Goal: Task Accomplishment & Management: Complete application form

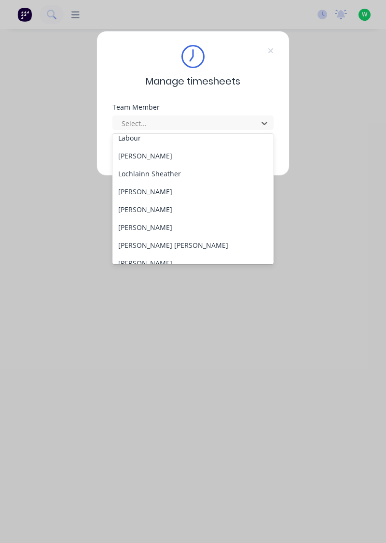
scroll to position [314, 0]
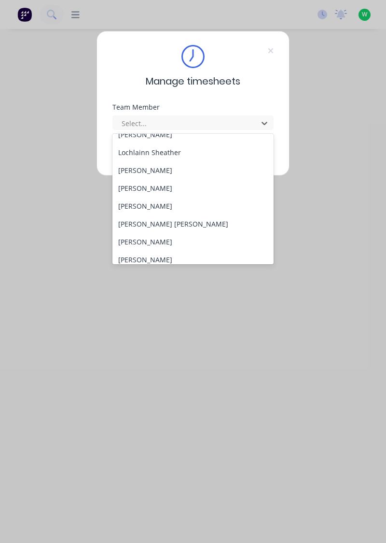
click at [161, 169] on div "[PERSON_NAME]" at bounding box center [194, 170] width 162 height 18
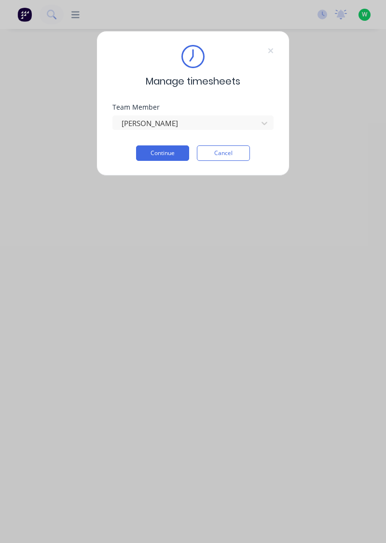
click at [174, 153] on button "Continue" at bounding box center [162, 152] width 53 height 15
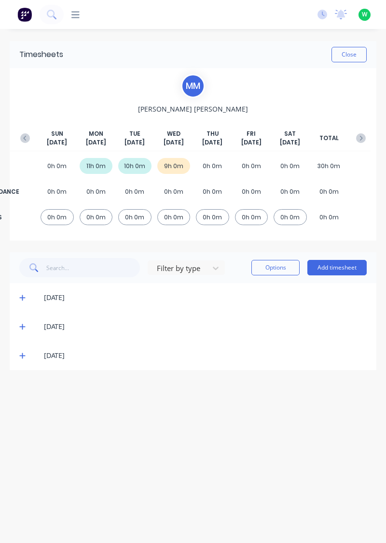
click at [349, 265] on button "Add timesheet" at bounding box center [337, 267] width 59 height 15
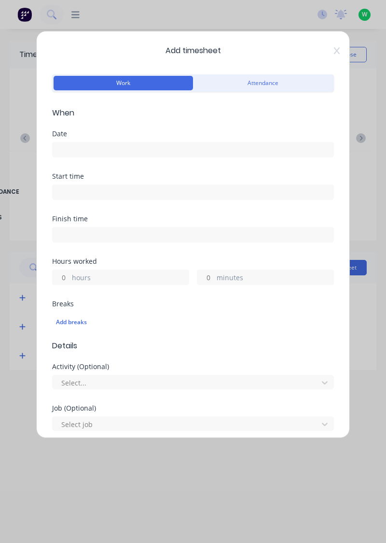
click at [87, 153] on input at bounding box center [193, 150] width 281 height 14
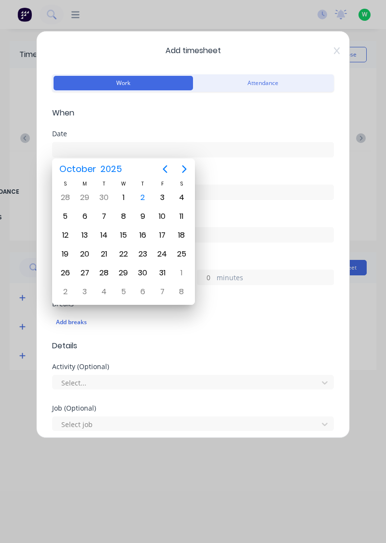
click at [141, 197] on div "2" at bounding box center [143, 197] width 14 height 14
type input "[DATE]"
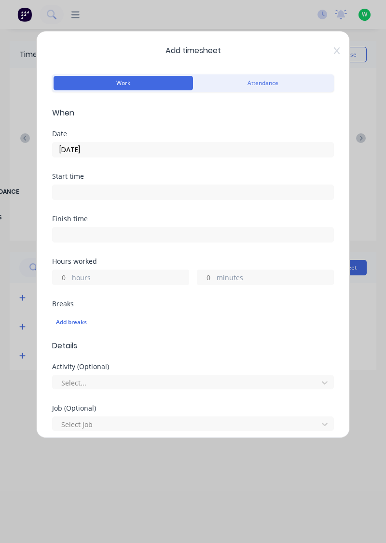
click at [96, 274] on label "hours" at bounding box center [130, 278] width 117 height 12
click at [70, 274] on input "hours" at bounding box center [61, 277] width 17 height 14
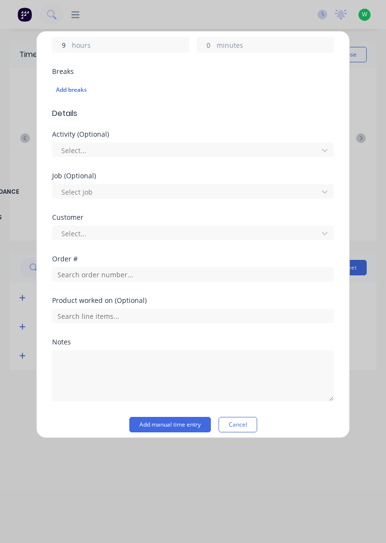
scroll to position [235, 0]
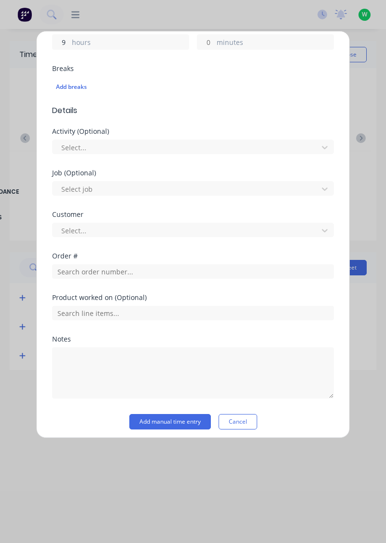
type input "9"
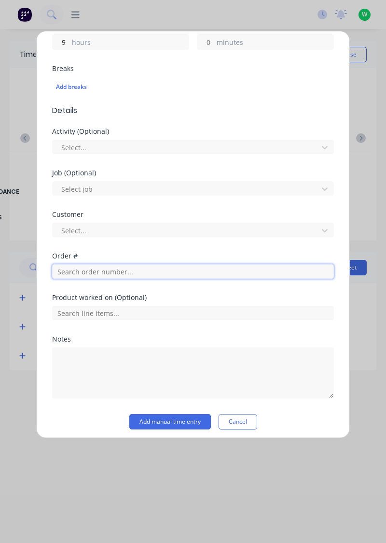
click at [101, 272] on input "text" at bounding box center [193, 271] width 282 height 14
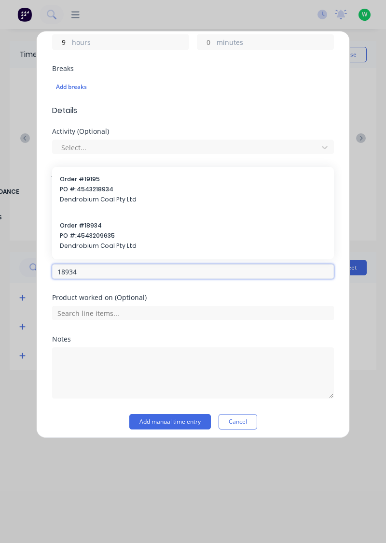
type input "18934"
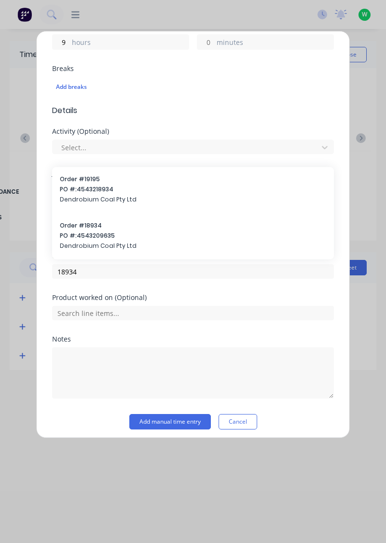
click at [104, 238] on span "PO #: 4543209635" at bounding box center [193, 235] width 267 height 9
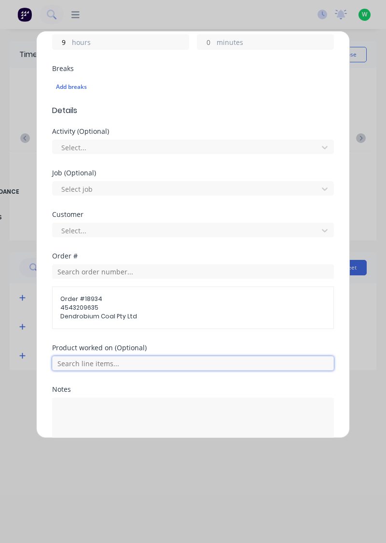
click at [125, 361] on input "text" at bounding box center [193, 363] width 282 height 14
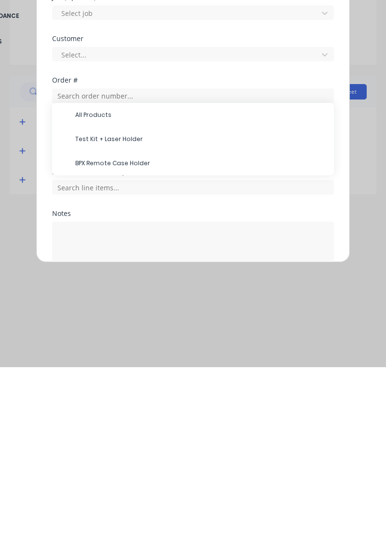
click at [133, 316] on span "Test Kit + Laser Holder" at bounding box center [200, 315] width 251 height 9
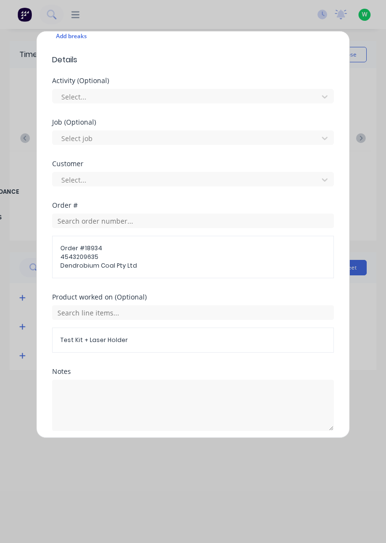
scroll to position [321, 0]
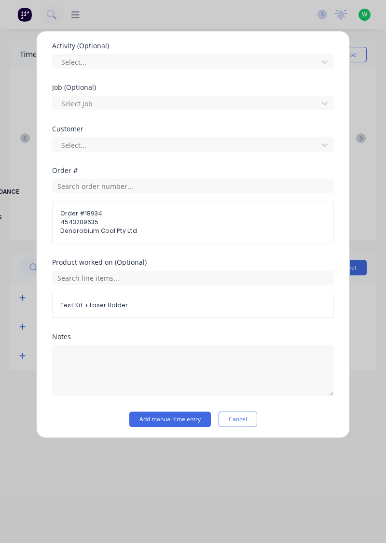
click at [187, 419] on button "Add manual time entry" at bounding box center [170, 419] width 82 height 15
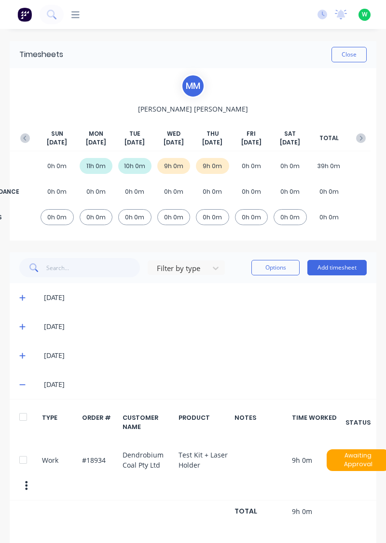
click at [23, 385] on icon at bounding box center [22, 384] width 6 height 7
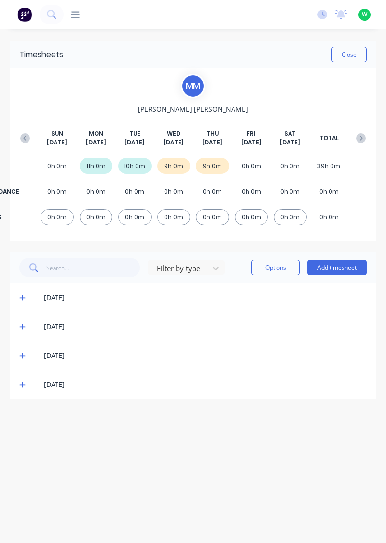
click at [356, 56] on button "Close" at bounding box center [349, 54] width 35 height 15
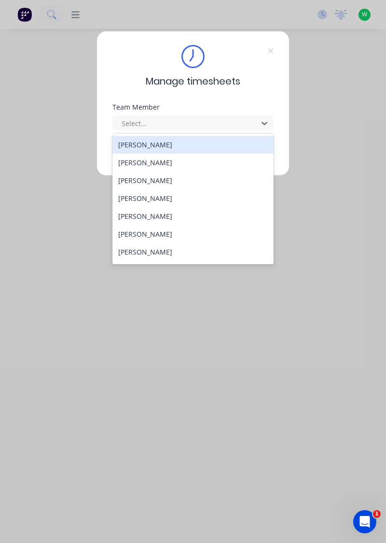
click at [133, 161] on div "[PERSON_NAME]" at bounding box center [194, 163] width 162 height 18
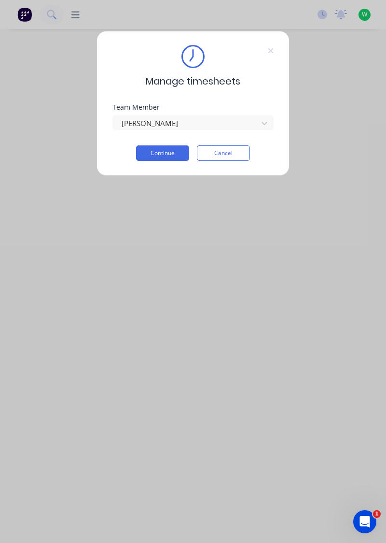
click at [154, 151] on button "Continue" at bounding box center [162, 152] width 53 height 15
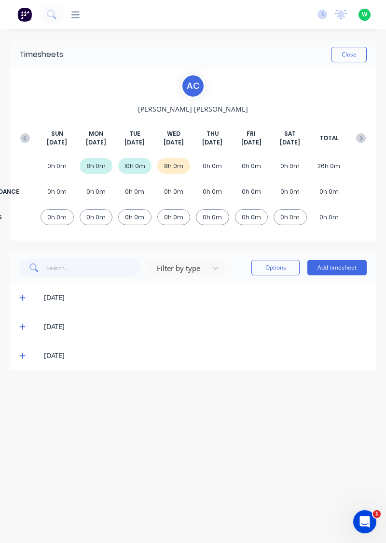
click at [24, 358] on icon at bounding box center [22, 355] width 6 height 7
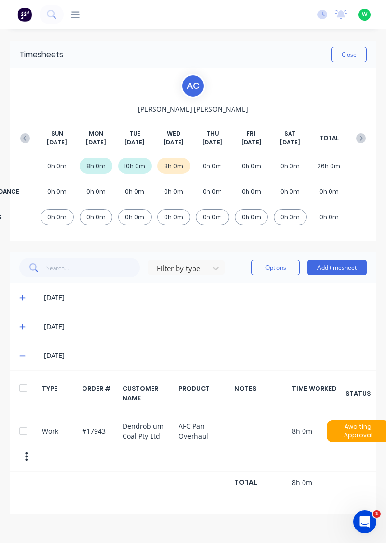
click at [343, 269] on button "Add timesheet" at bounding box center [337, 267] width 59 height 15
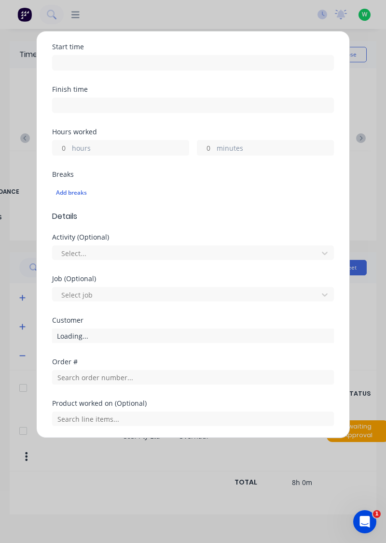
scroll to position [128, 0]
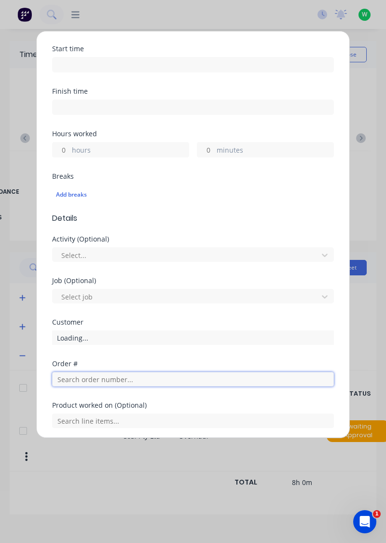
click at [110, 382] on input "text" at bounding box center [193, 379] width 282 height 14
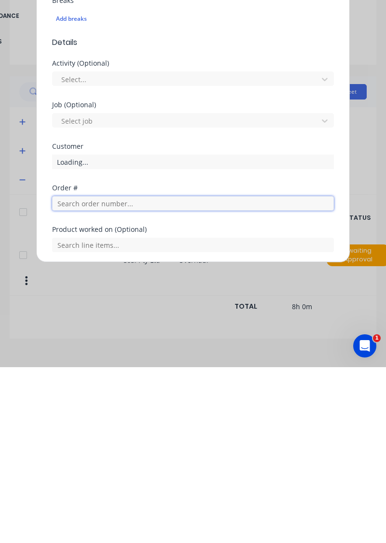
scroll to position [18, 0]
type input "17943"
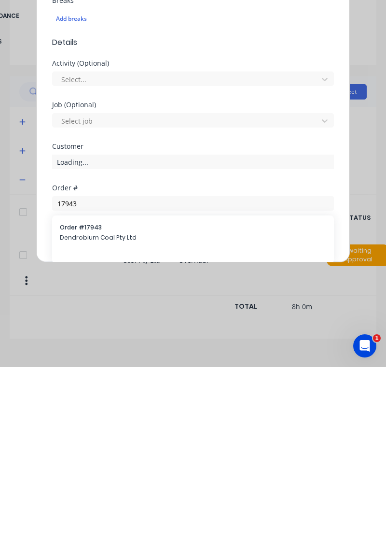
click at [86, 410] on span "Dendrobium Coal Pty Ltd" at bounding box center [193, 413] width 267 height 9
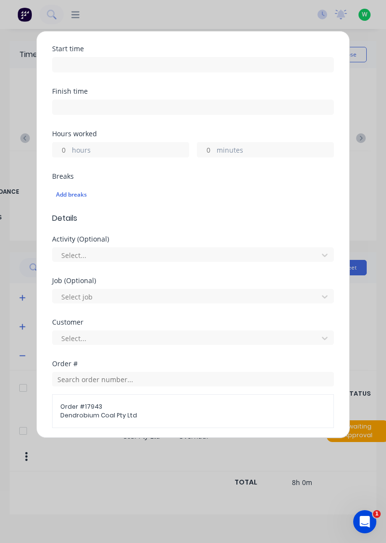
click at [166, 66] on input at bounding box center [193, 64] width 281 height 14
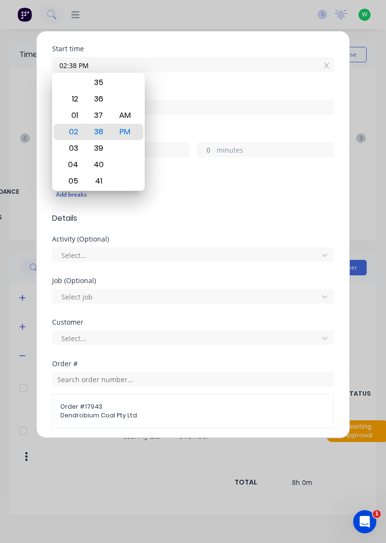
click at [322, 67] on input "02:38 PM" at bounding box center [193, 64] width 281 height 14
click at [328, 67] on icon at bounding box center [327, 65] width 5 height 7
type input "02:38 PM"
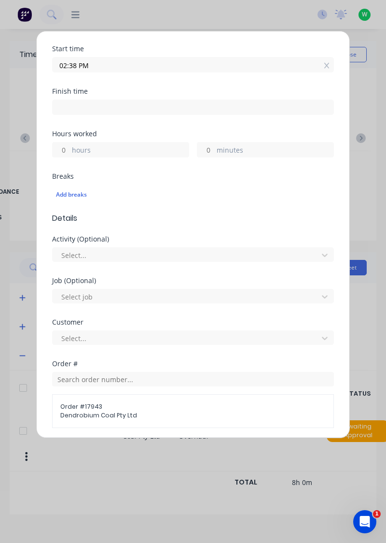
click at [327, 64] on icon at bounding box center [326, 66] width 5 height 6
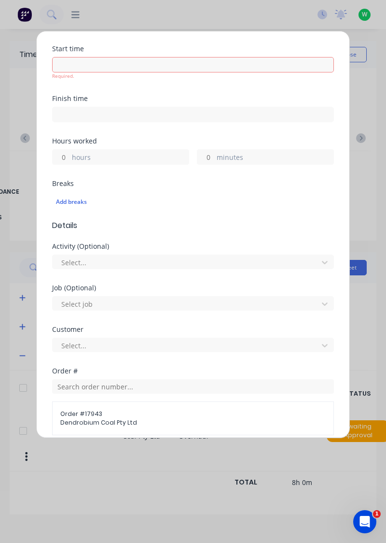
click at [155, 157] on label "hours" at bounding box center [130, 158] width 117 height 12
click at [70, 157] on input "hours" at bounding box center [61, 157] width 17 height 14
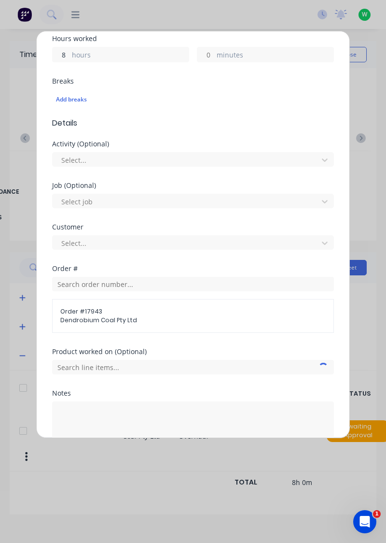
type input "8"
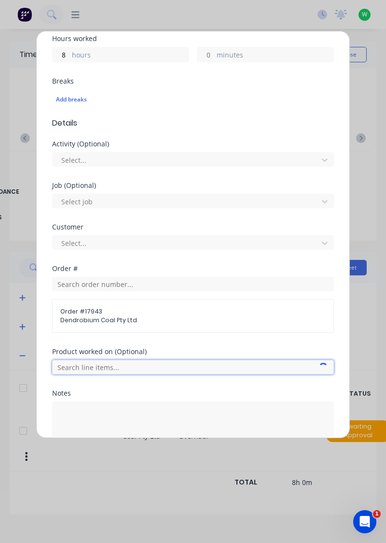
click at [191, 365] on input "text" at bounding box center [193, 367] width 282 height 14
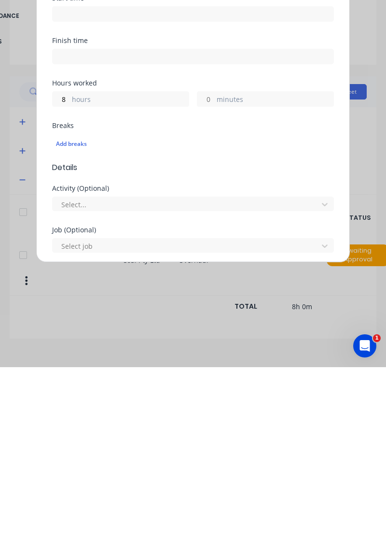
scroll to position [0, 0]
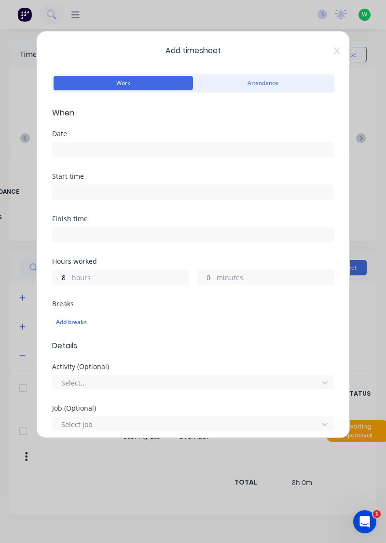
click at [150, 153] on input at bounding box center [193, 150] width 281 height 14
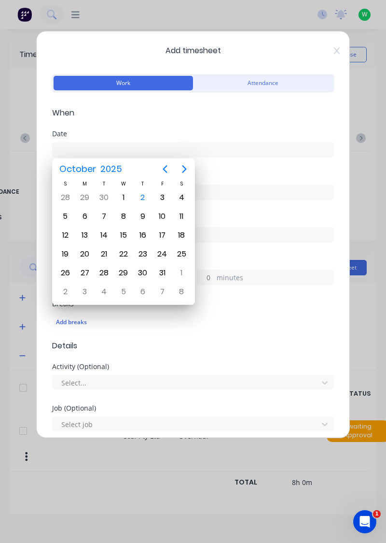
click at [141, 199] on div "2" at bounding box center [143, 197] width 14 height 14
type input "[DATE]"
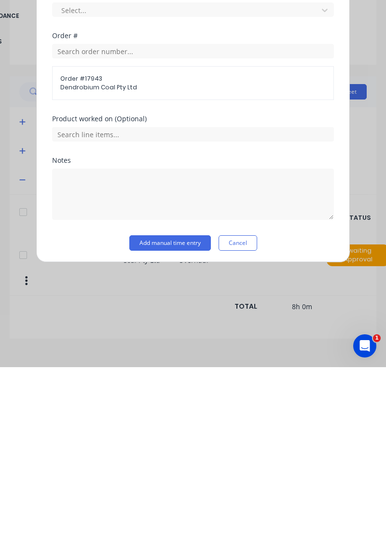
scroll to position [249, 0]
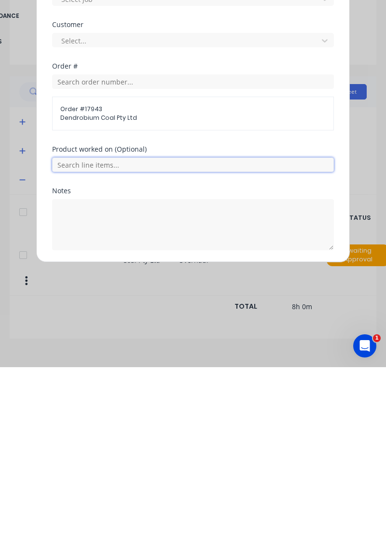
click at [188, 340] on input "text" at bounding box center [193, 340] width 282 height 14
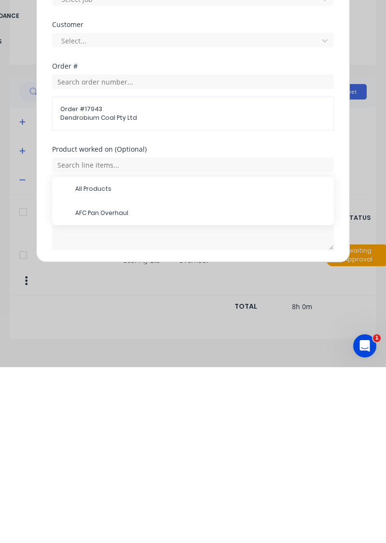
click at [145, 390] on span "AFC Pan Overhaul" at bounding box center [200, 389] width 251 height 9
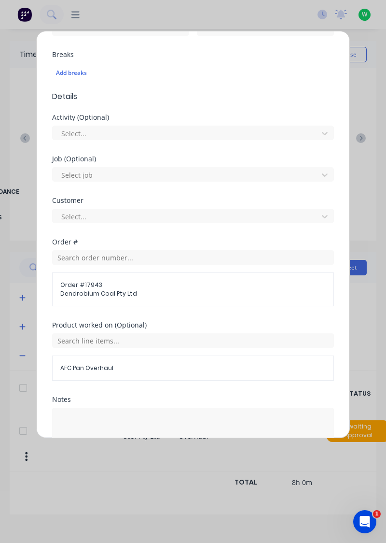
scroll to position [282, 0]
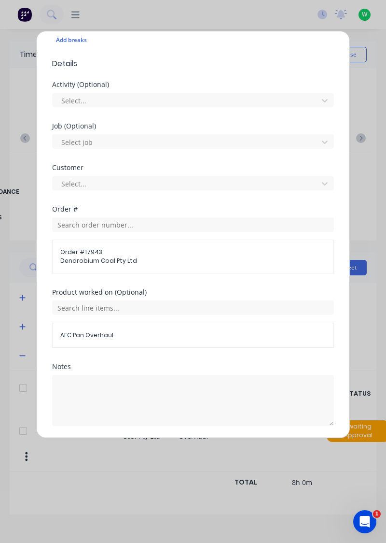
click at [164, 454] on button "Add manual time entry" at bounding box center [170, 449] width 82 height 15
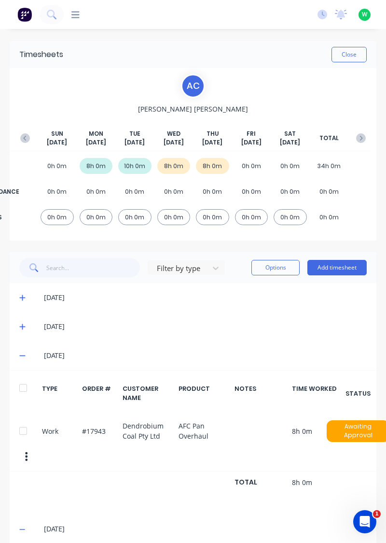
click at [341, 70] on div "A C Aidan Calvert SUN Sep 28th MON Sep 29th TUE Sep 30th WED Oct 1st THU Oct 2n…" at bounding box center [193, 154] width 367 height 172
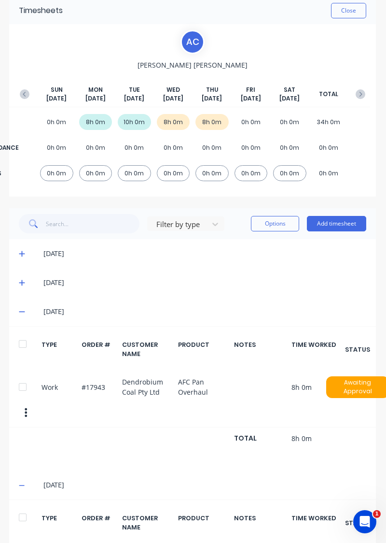
scroll to position [42, 0]
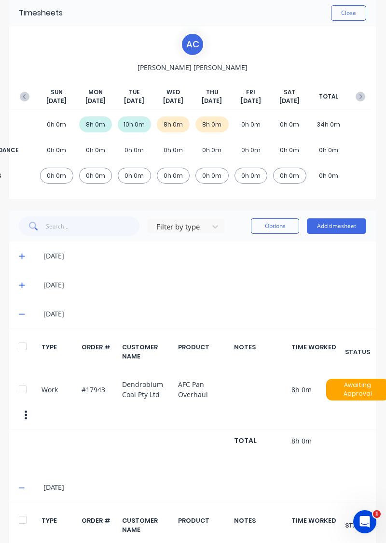
click at [352, 14] on button "Close" at bounding box center [348, 12] width 35 height 15
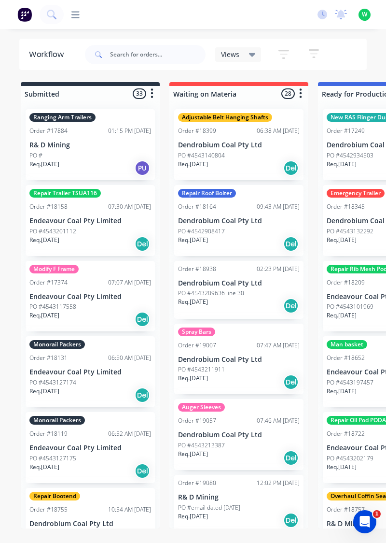
click at [365, 13] on span "W" at bounding box center [364, 14] width 5 height 9
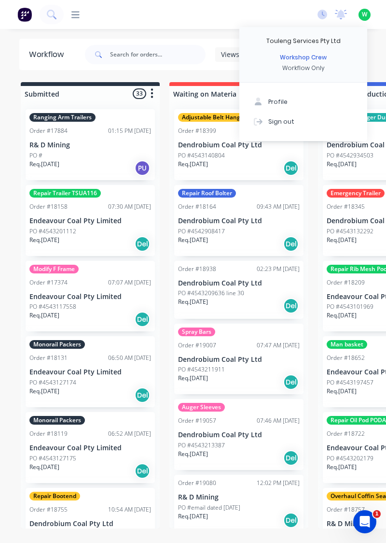
click at [230, 18] on div "productivity Workflow Planner Delivery Scheduling Timesheets" at bounding box center [187, 15] width 246 height 10
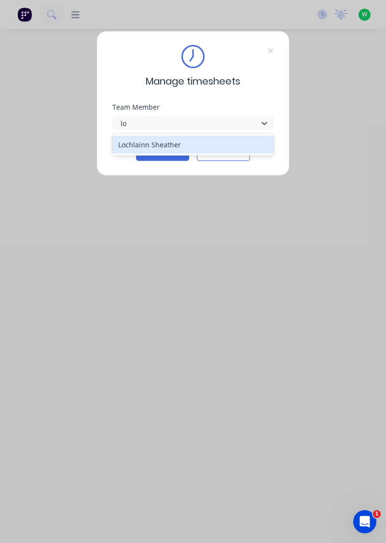
click at [206, 138] on div "Lochlainn Sheather" at bounding box center [194, 145] width 162 height 18
type input "lo"
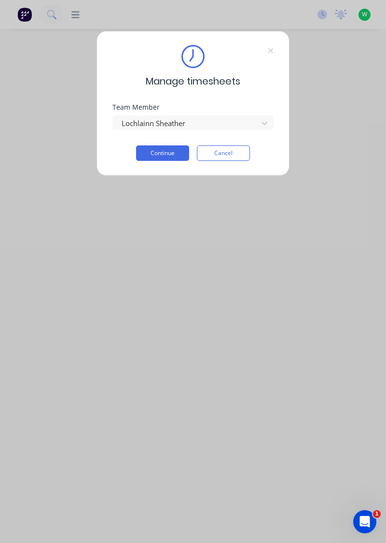
click at [173, 153] on button "Continue" at bounding box center [162, 152] width 53 height 15
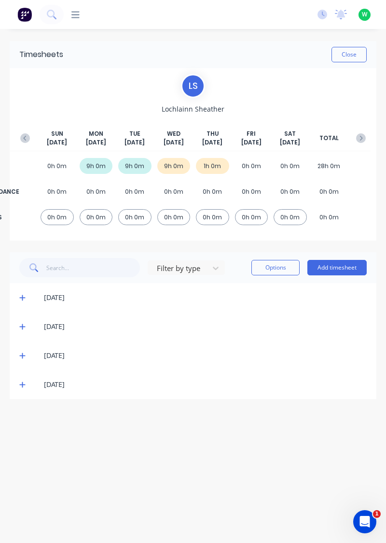
click at [341, 270] on button "Add timesheet" at bounding box center [337, 267] width 59 height 15
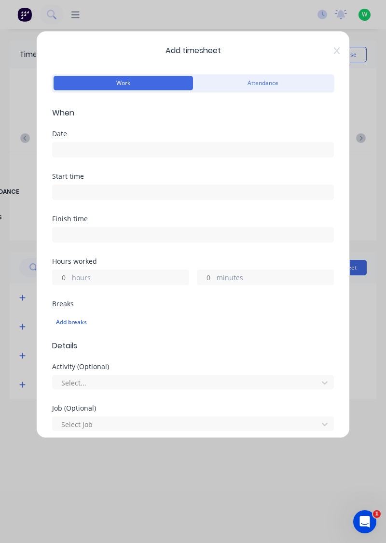
click at [103, 154] on input at bounding box center [193, 150] width 281 height 14
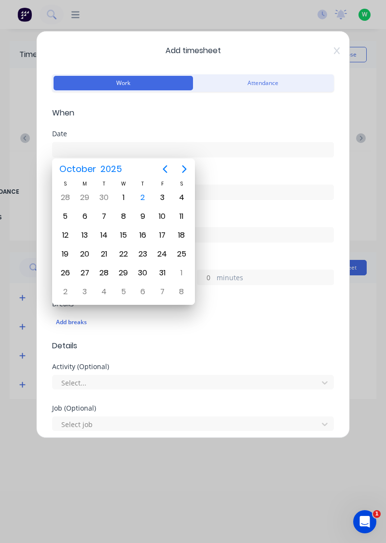
click at [142, 196] on div "2" at bounding box center [143, 197] width 14 height 14
type input "[DATE]"
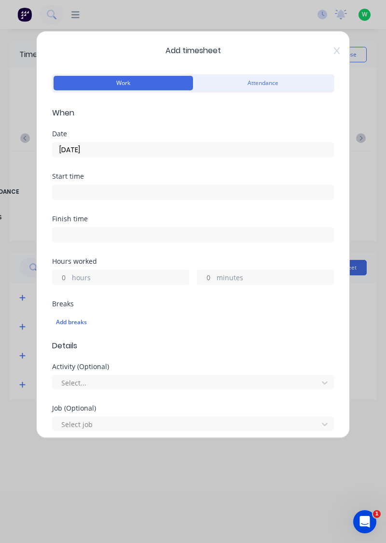
click at [65, 278] on input "hours" at bounding box center [61, 277] width 17 height 14
type input "1"
click at [206, 278] on input "minutes" at bounding box center [206, 277] width 17 height 14
type input "30"
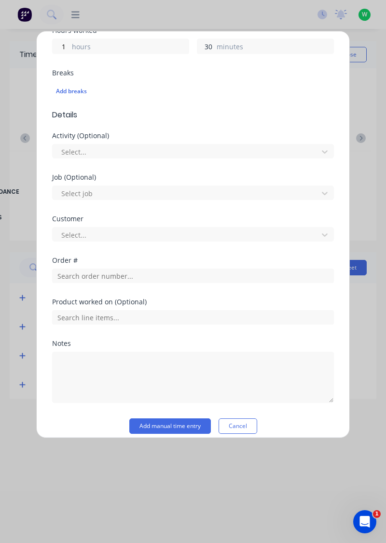
scroll to position [232, 0]
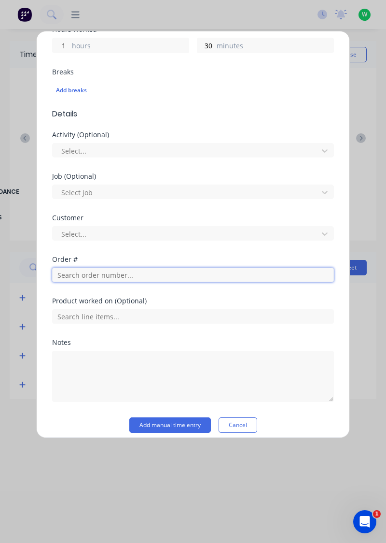
click at [135, 276] on input "text" at bounding box center [193, 275] width 282 height 14
type input "19082"
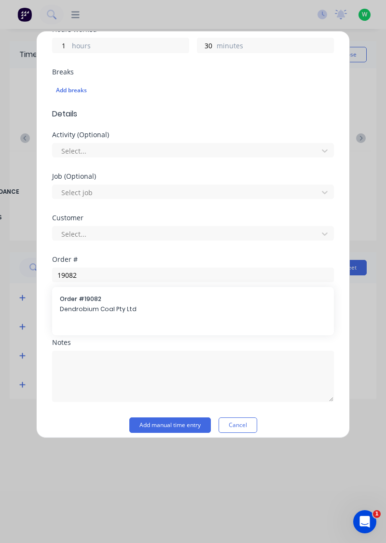
click at [111, 305] on span "Dendrobium Coal Pty Ltd" at bounding box center [193, 309] width 267 height 9
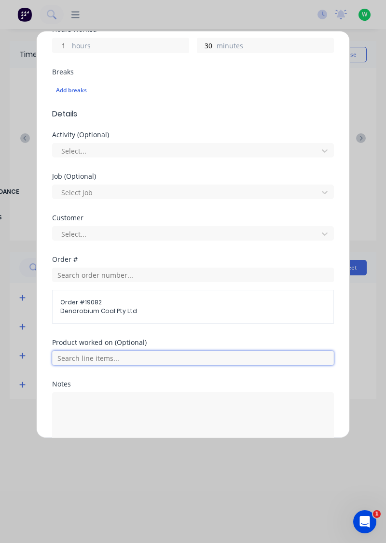
click at [105, 358] on input "text" at bounding box center [193, 358] width 282 height 14
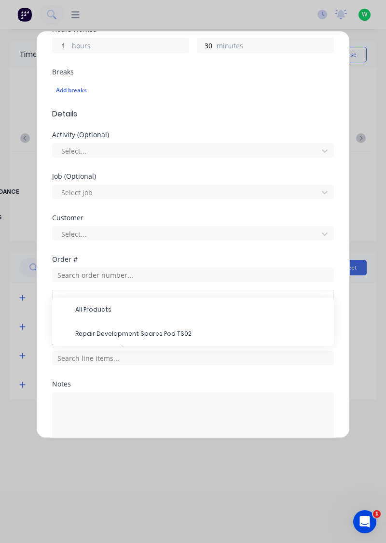
click at [139, 329] on span "Repair Development Spares Pod TS02" at bounding box center [200, 333] width 251 height 9
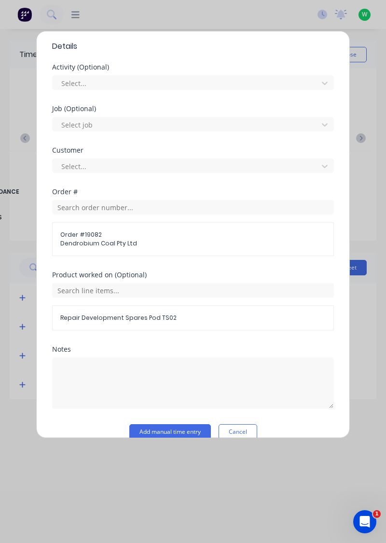
scroll to position [312, 0]
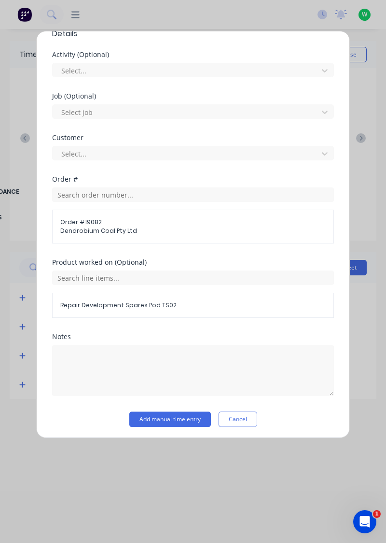
click at [176, 414] on button "Add manual time entry" at bounding box center [170, 419] width 82 height 15
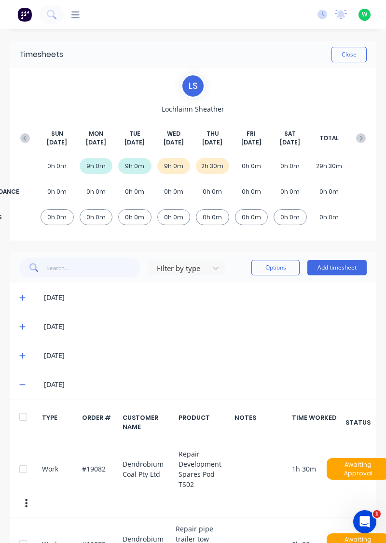
click at [334, 270] on button "Add timesheet" at bounding box center [337, 267] width 59 height 15
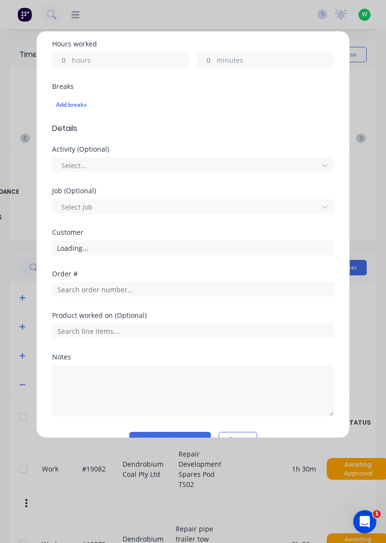
scroll to position [239, 0]
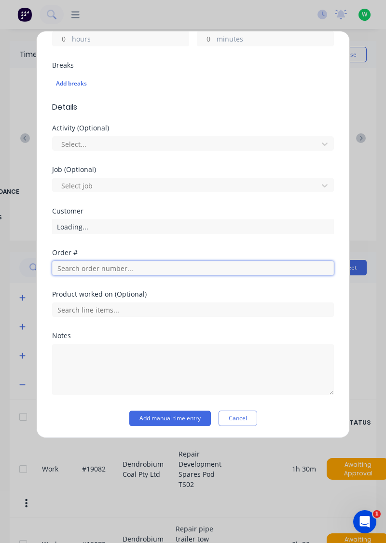
click at [78, 269] on input "text" at bounding box center [193, 268] width 282 height 14
type input "17943"
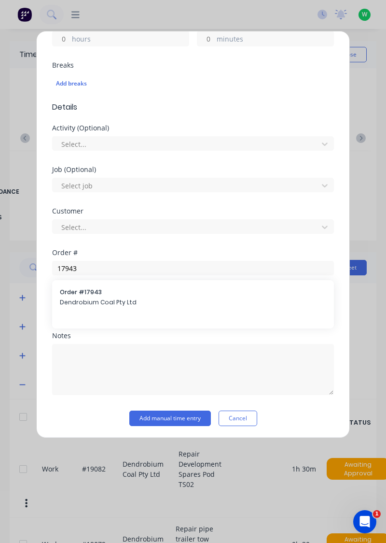
click at [122, 306] on div "Order # 17943 Dendrobium Coal Pty Ltd" at bounding box center [193, 298] width 267 height 20
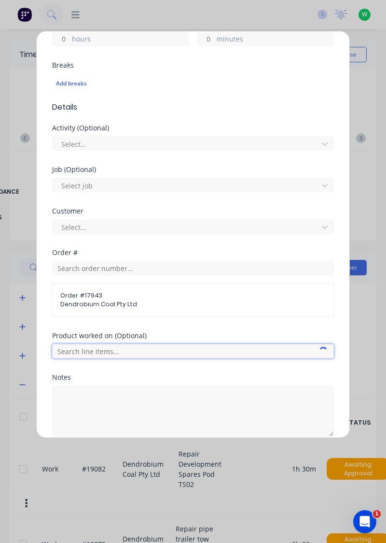
click at [161, 347] on input "text" at bounding box center [193, 351] width 282 height 14
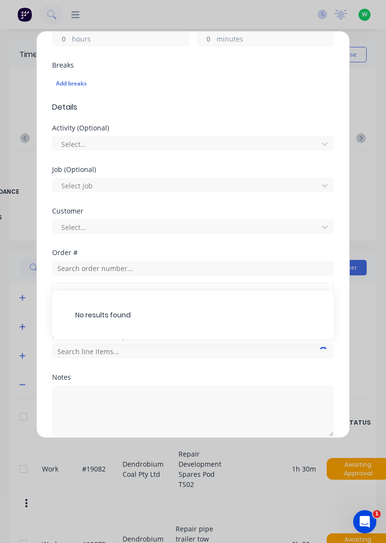
click at [171, 336] on div "No results found" at bounding box center [193, 315] width 282 height 48
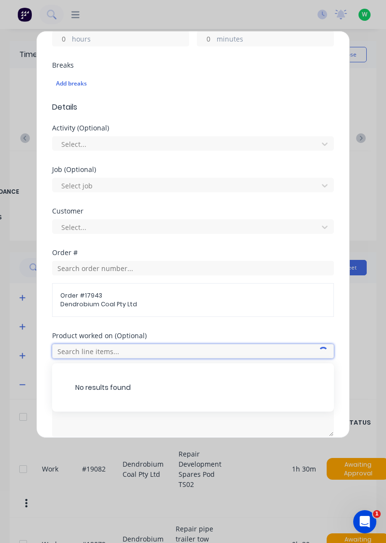
click at [218, 345] on input "text" at bounding box center [193, 351] width 282 height 14
click at [196, 349] on input "text" at bounding box center [193, 351] width 282 height 14
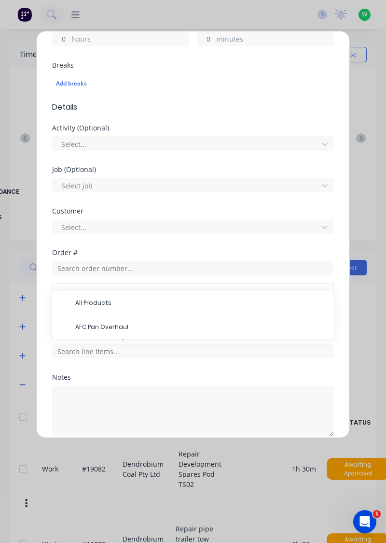
click at [143, 327] on span "AFC Pan Overhaul" at bounding box center [200, 327] width 251 height 9
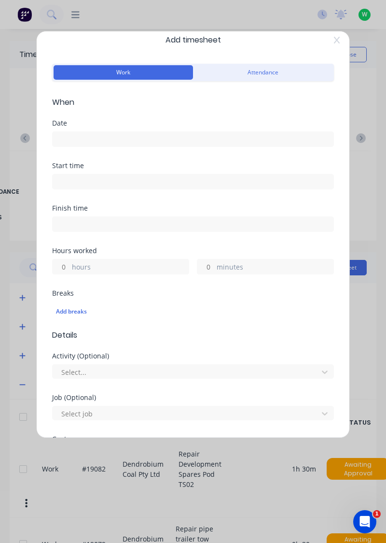
scroll to position [0, 0]
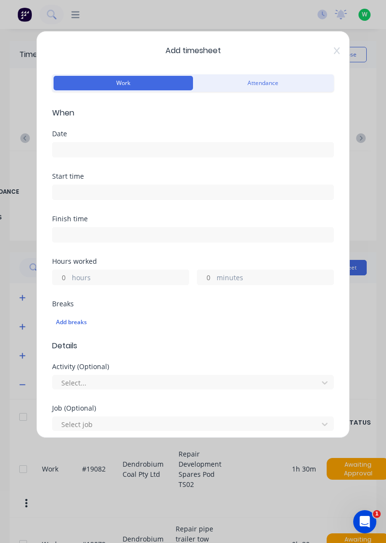
click at [63, 274] on input "hours" at bounding box center [61, 277] width 17 height 14
type input "6"
click at [203, 275] on input "minutes" at bounding box center [206, 277] width 17 height 14
type input "30"
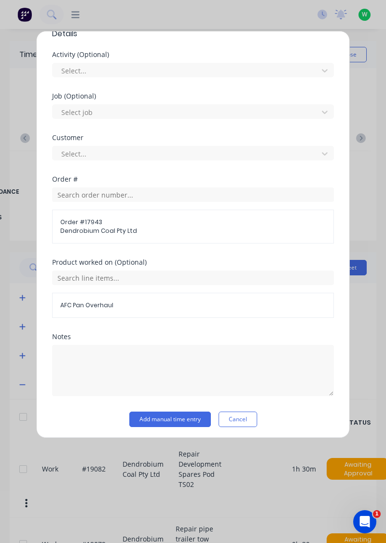
click at [172, 414] on button "Add manual time entry" at bounding box center [170, 419] width 82 height 15
click at [159, 414] on button "Add manual time entry" at bounding box center [170, 419] width 82 height 15
click at [171, 419] on button "Add manual time entry" at bounding box center [170, 419] width 82 height 15
click at [172, 418] on button "Add manual time entry" at bounding box center [170, 419] width 82 height 15
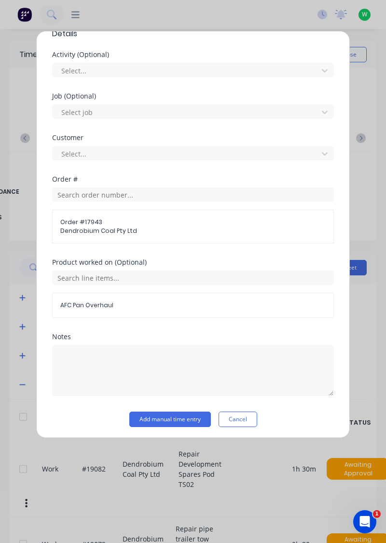
click at [188, 414] on button "Add manual time entry" at bounding box center [170, 419] width 82 height 15
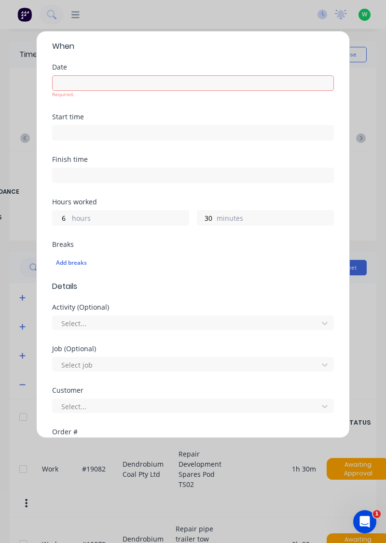
scroll to position [66, 0]
click at [136, 79] on input at bounding box center [193, 84] width 281 height 14
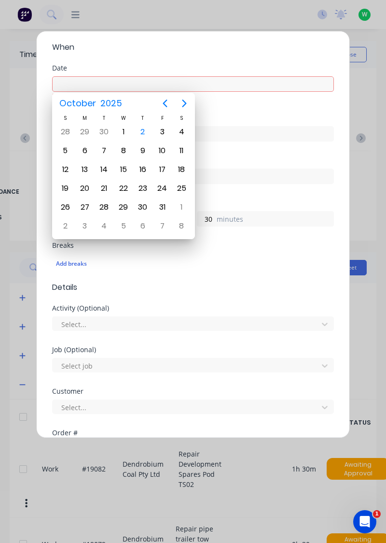
click at [139, 131] on div "2" at bounding box center [143, 132] width 14 height 14
type input "[DATE]"
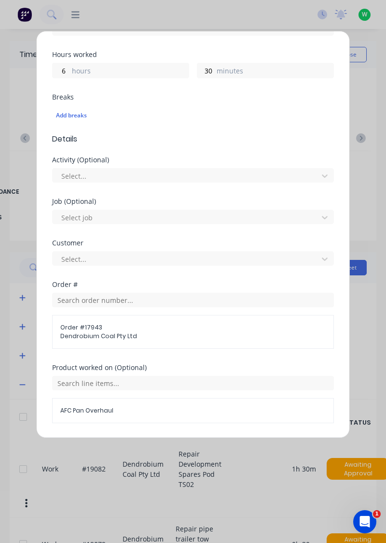
scroll to position [282, 0]
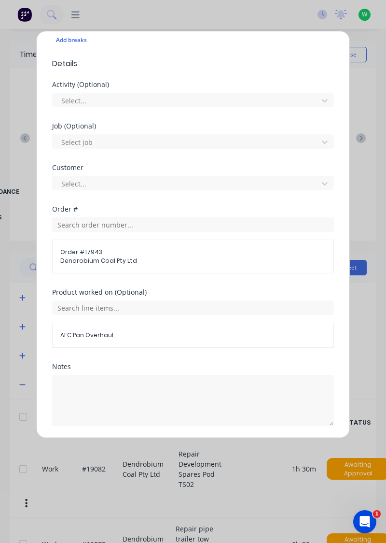
click at [184, 443] on button "Add manual time entry" at bounding box center [170, 449] width 82 height 15
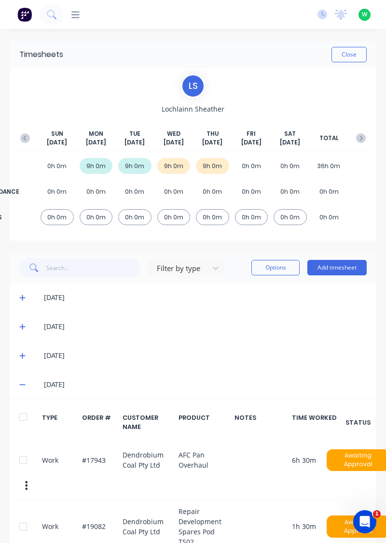
click at [348, 56] on button "Close" at bounding box center [349, 54] width 35 height 15
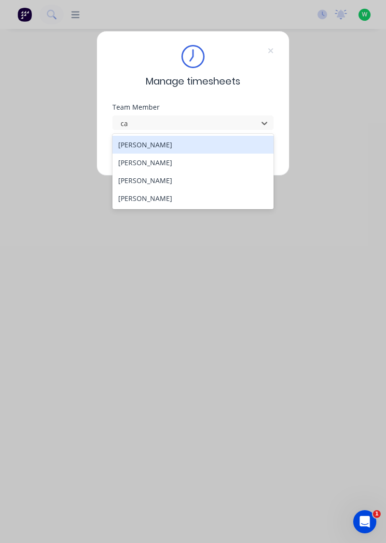
click at [144, 183] on div "[PERSON_NAME]" at bounding box center [194, 180] width 162 height 18
type input "ca"
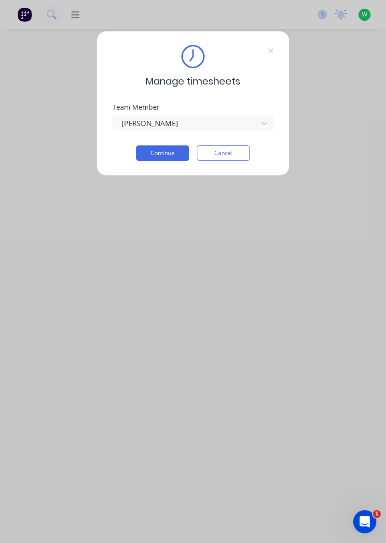
click at [155, 150] on button "Continue" at bounding box center [162, 152] width 53 height 15
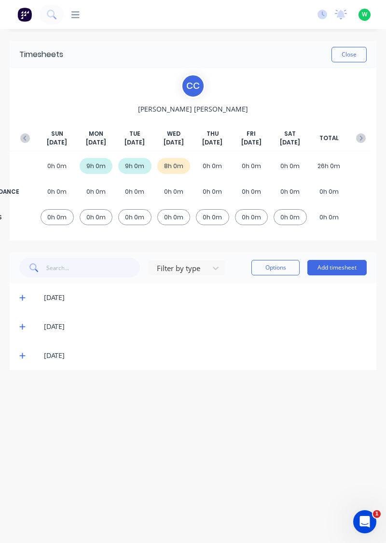
click at [329, 268] on button "Add timesheet" at bounding box center [337, 267] width 59 height 15
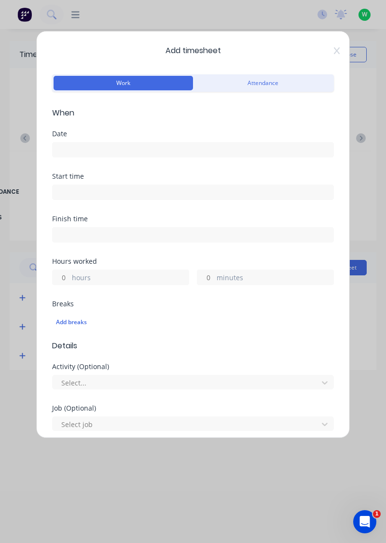
click at [72, 145] on input at bounding box center [193, 150] width 281 height 14
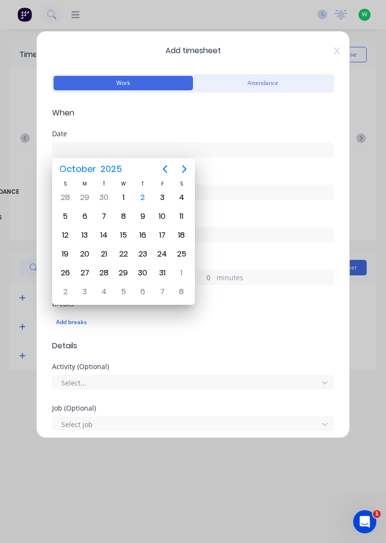
click at [144, 202] on div "2" at bounding box center [143, 197] width 14 height 14
type input "[DATE]"
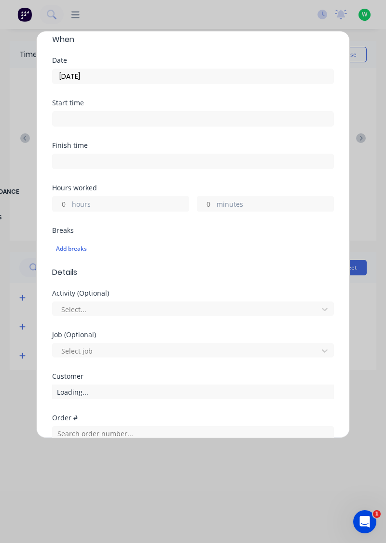
scroll to position [73, 0]
click at [63, 202] on input "hours" at bounding box center [61, 204] width 17 height 14
type input "8"
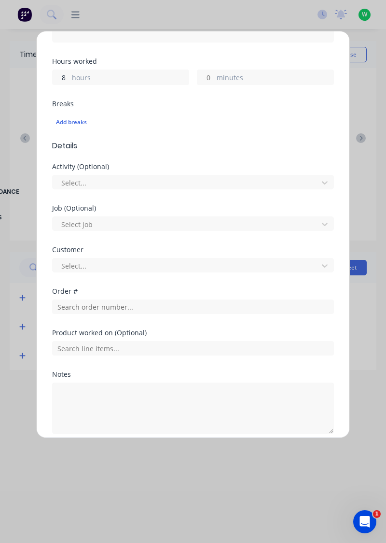
scroll to position [193, 0]
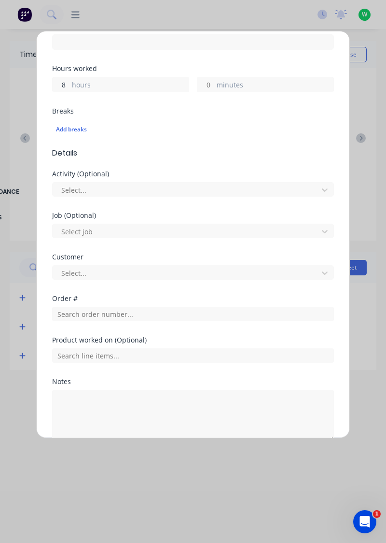
type input "8.5"
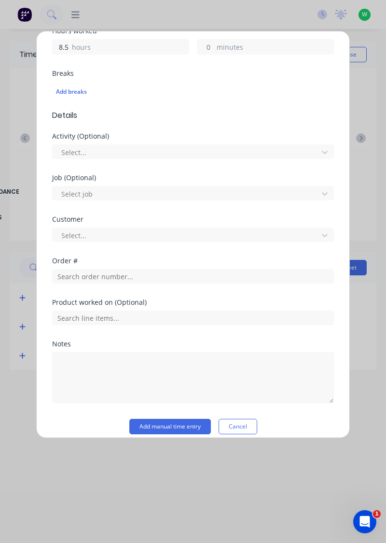
scroll to position [239, 0]
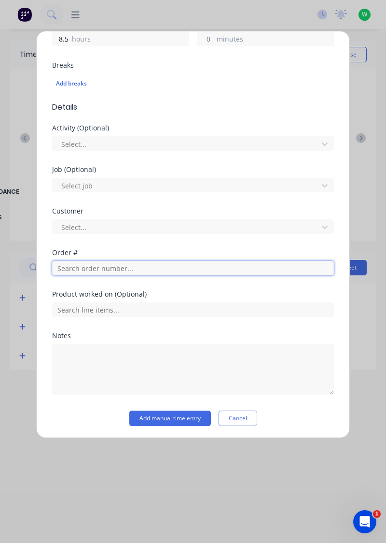
click at [72, 265] on input "text" at bounding box center [193, 268] width 282 height 14
type input "17943"
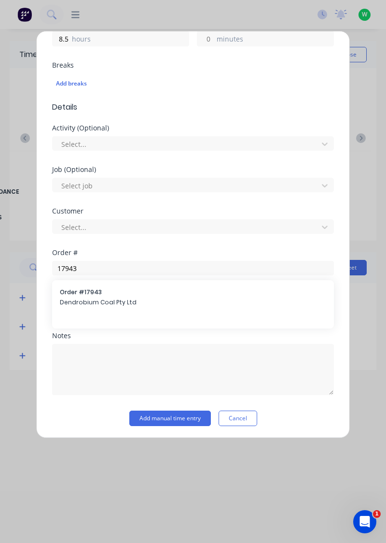
click at [70, 298] on span "Dendrobium Coal Pty Ltd" at bounding box center [193, 302] width 267 height 9
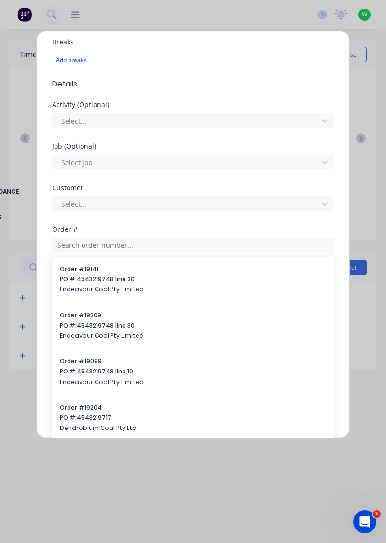
scroll to position [280, 0]
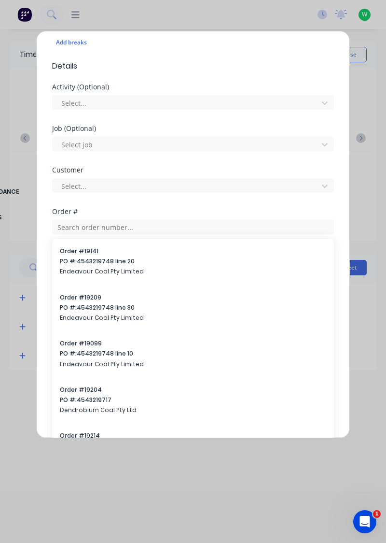
click at [133, 210] on div "Order #" at bounding box center [193, 211] width 282 height 7
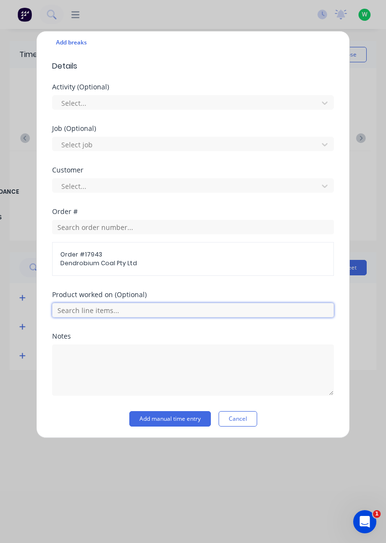
click at [125, 303] on input "text" at bounding box center [193, 310] width 282 height 14
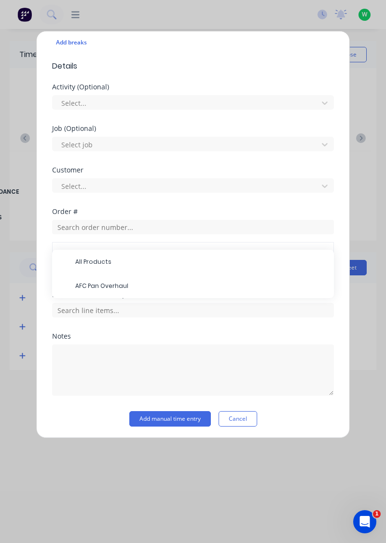
click at [93, 286] on span "AFC Pan Overhaul" at bounding box center [200, 286] width 251 height 9
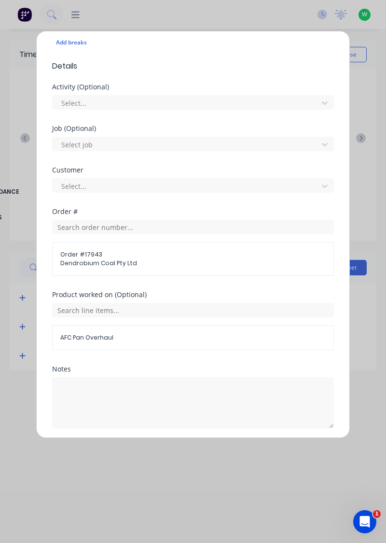
scroll to position [312, 0]
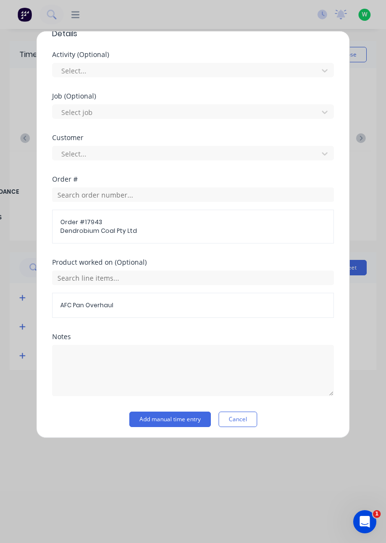
click at [143, 423] on button "Add manual time entry" at bounding box center [170, 419] width 82 height 15
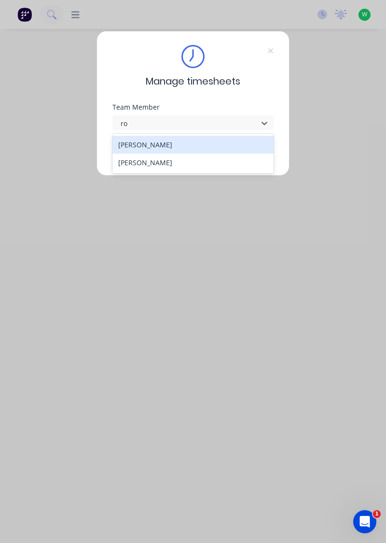
click at [130, 165] on div "[PERSON_NAME]" at bounding box center [194, 163] width 162 height 18
type input "ro"
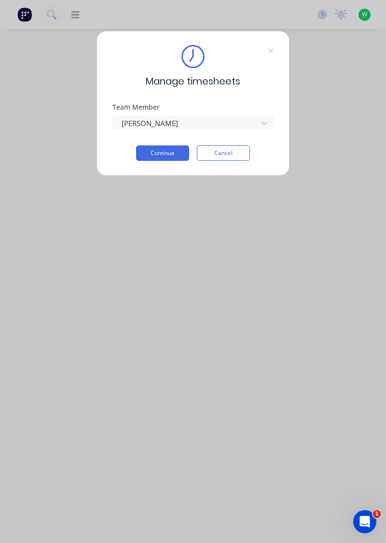
click at [151, 154] on button "Continue" at bounding box center [162, 152] width 53 height 15
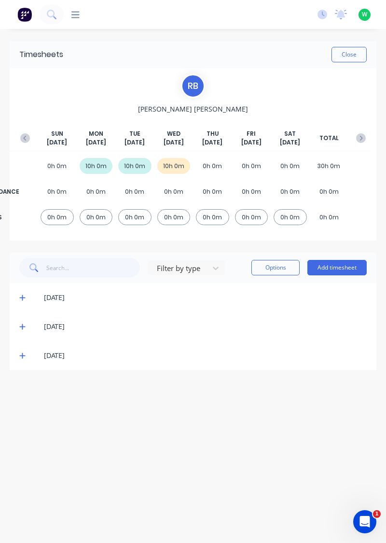
click at [22, 295] on icon at bounding box center [22, 298] width 6 height 6
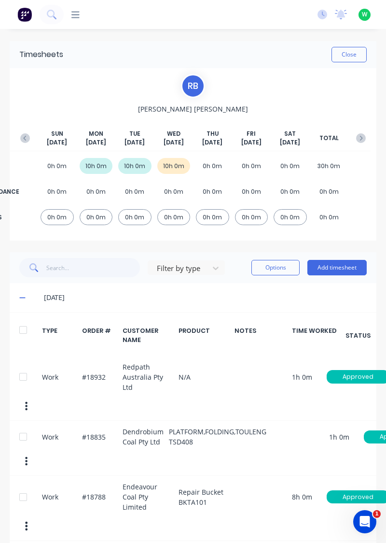
click at [19, 295] on icon at bounding box center [22, 297] width 6 height 7
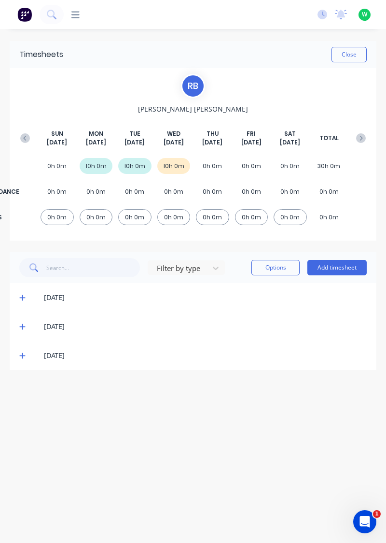
click at [21, 324] on icon at bounding box center [22, 326] width 6 height 7
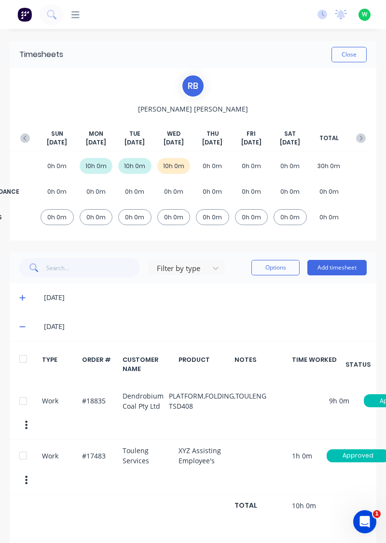
click at [20, 325] on icon at bounding box center [22, 326] width 6 height 7
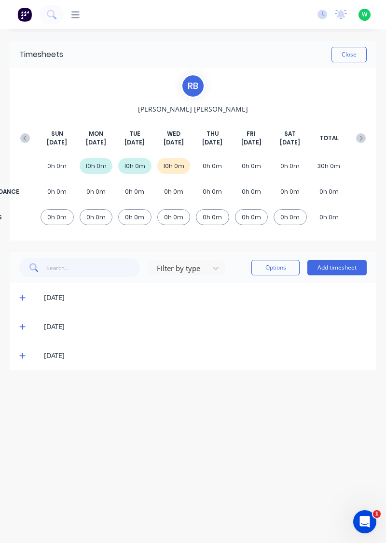
click at [23, 353] on icon at bounding box center [22, 355] width 6 height 7
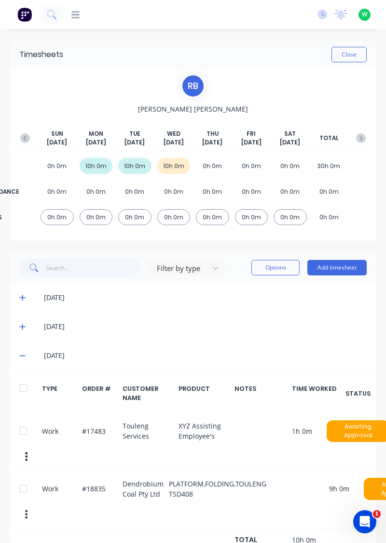
click at [20, 356] on icon at bounding box center [22, 356] width 6 height 1
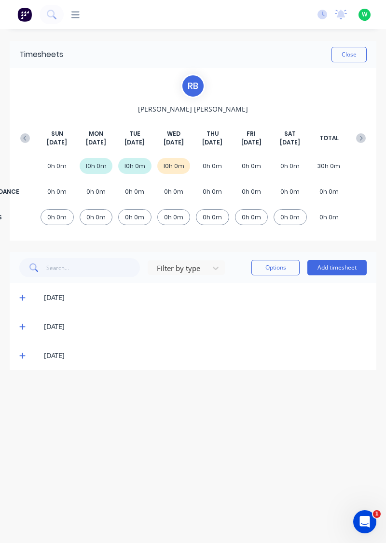
click at [356, 54] on button "Close" at bounding box center [349, 54] width 35 height 15
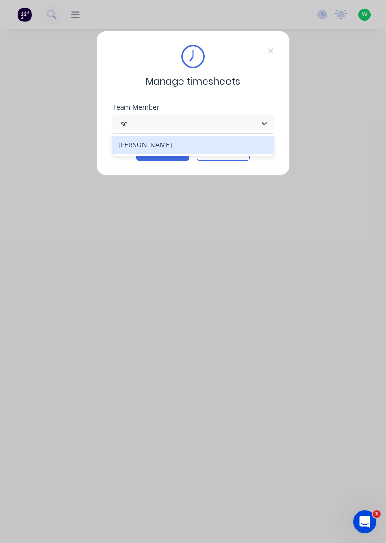
click at [178, 144] on div "[PERSON_NAME]" at bounding box center [194, 145] width 162 height 18
type input "se"
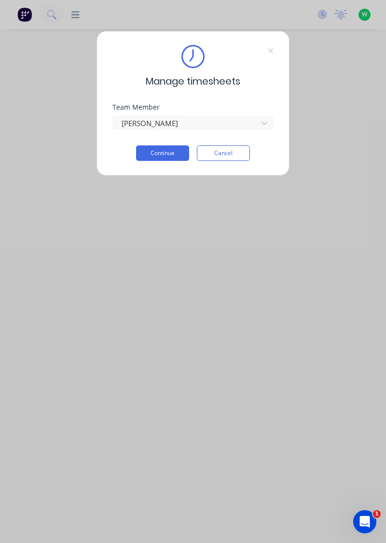
click at [171, 154] on button "Continue" at bounding box center [162, 152] width 53 height 15
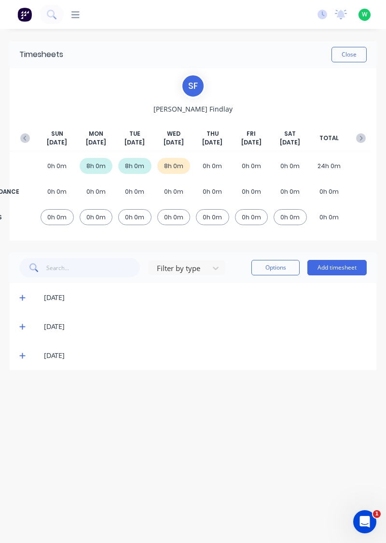
click at [336, 264] on button "Add timesheet" at bounding box center [337, 267] width 59 height 15
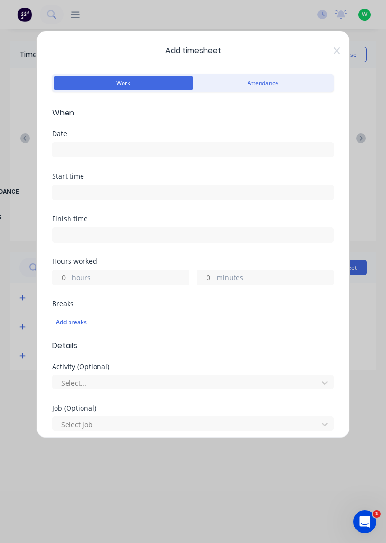
click at [121, 148] on input at bounding box center [193, 150] width 281 height 14
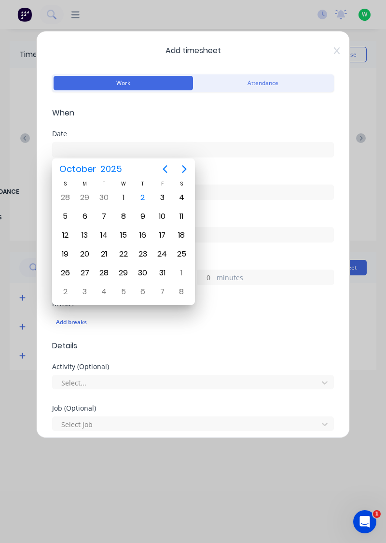
click at [141, 196] on div "2" at bounding box center [143, 197] width 14 height 14
type input "[DATE]"
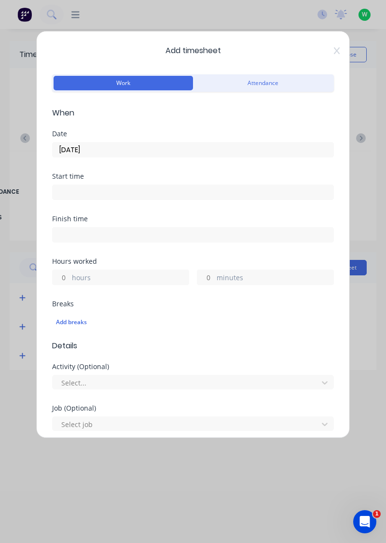
click at [63, 276] on input "hours" at bounding box center [61, 277] width 17 height 14
type input "8"
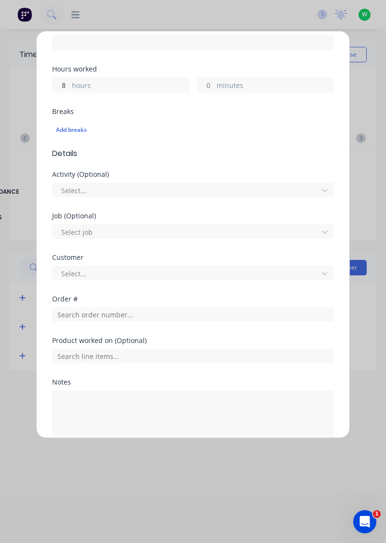
scroll to position [194, 0]
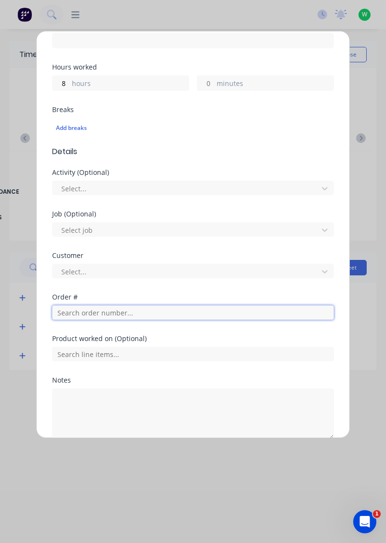
click at [88, 314] on input "text" at bounding box center [193, 312] width 282 height 14
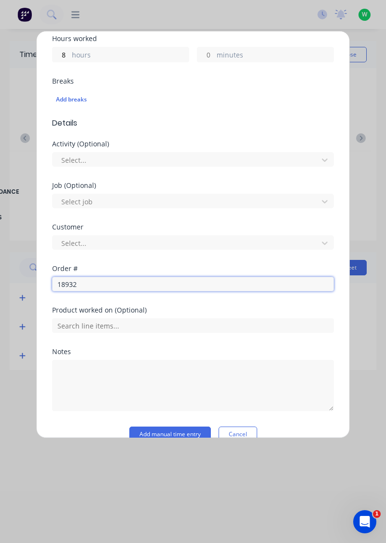
scroll to position [239, 0]
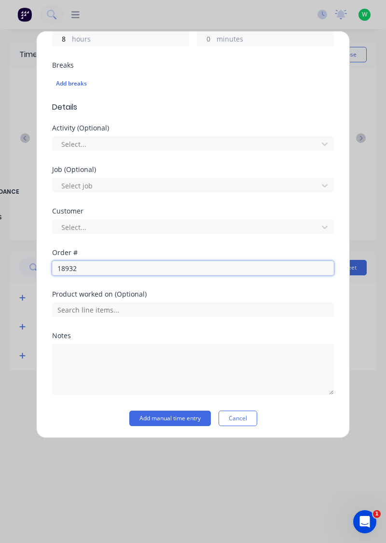
click at [100, 268] on input "18932" at bounding box center [193, 268] width 282 height 14
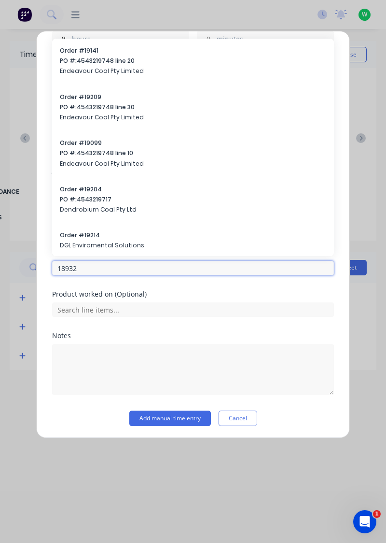
click at [88, 270] on input "18932" at bounding box center [193, 268] width 282 height 14
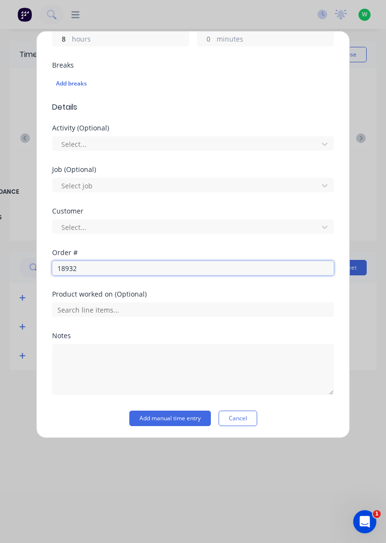
click at [83, 264] on input "18932" at bounding box center [193, 268] width 282 height 14
type input "18932"
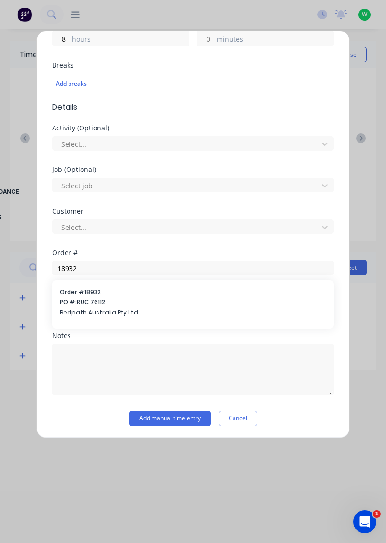
click at [111, 302] on span "PO #: RUC 76112" at bounding box center [193, 302] width 267 height 9
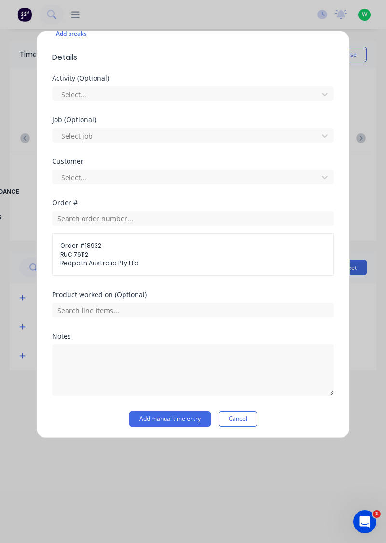
scroll to position [286, 0]
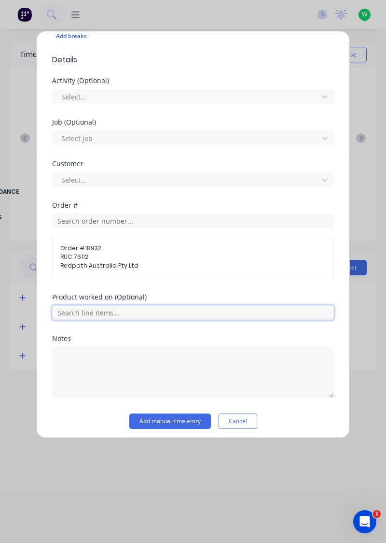
click at [155, 313] on input "text" at bounding box center [193, 312] width 282 height 14
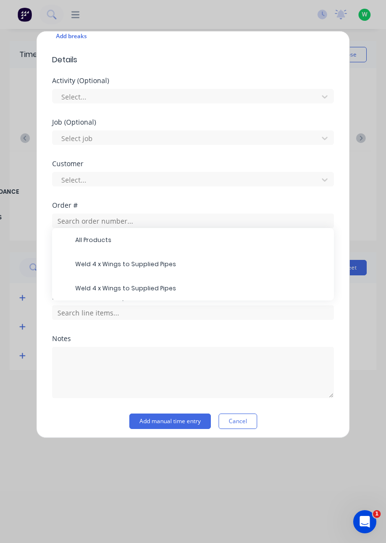
click at [101, 237] on span "All Products" at bounding box center [200, 240] width 251 height 9
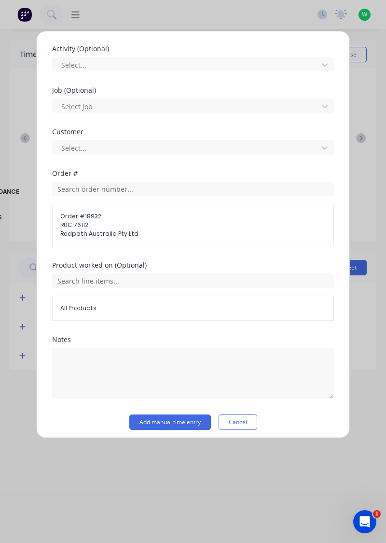
scroll to position [321, 0]
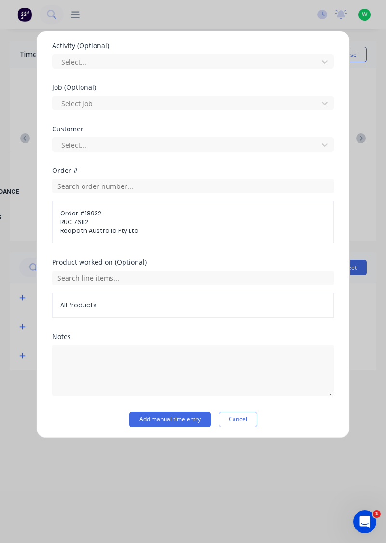
click at [148, 416] on button "Add manual time entry" at bounding box center [170, 419] width 82 height 15
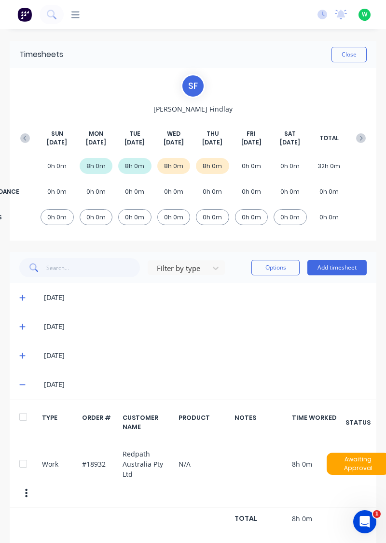
click at [347, 53] on button "Close" at bounding box center [349, 54] width 35 height 15
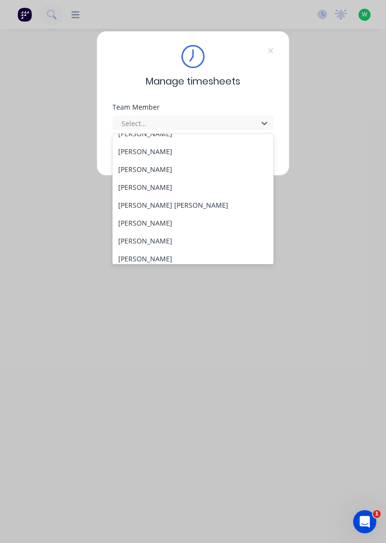
scroll to position [123, 0]
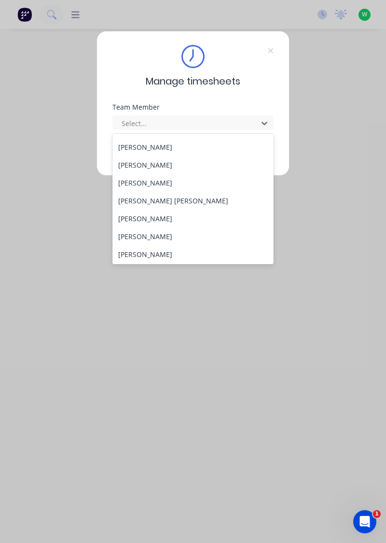
click at [149, 218] on div "[PERSON_NAME]" at bounding box center [194, 219] width 162 height 18
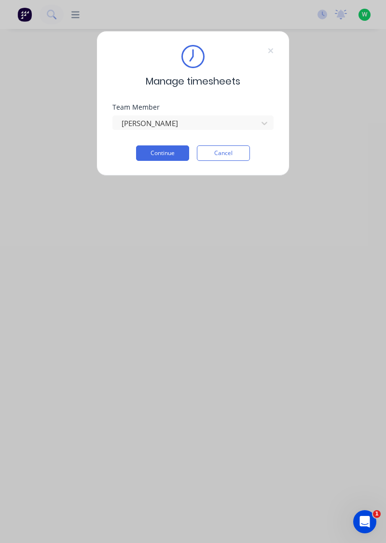
click at [161, 154] on button "Continue" at bounding box center [162, 152] width 53 height 15
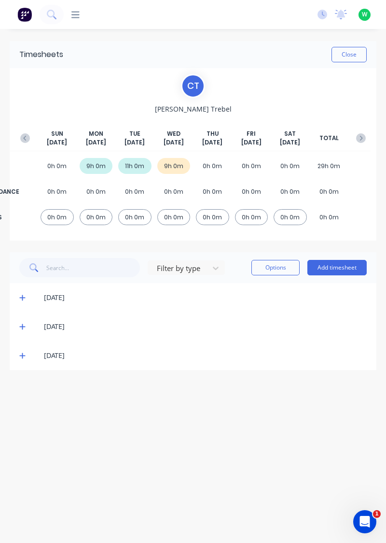
click at [344, 270] on button "Add timesheet" at bounding box center [337, 267] width 59 height 15
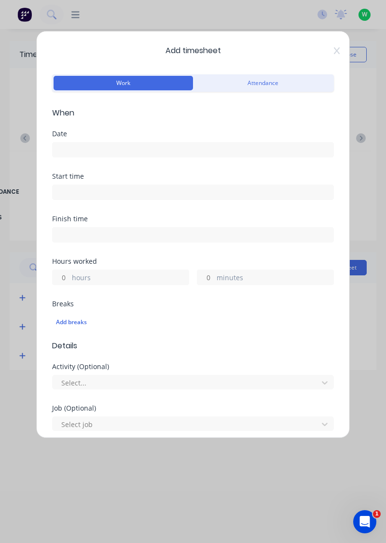
click at [71, 151] on input at bounding box center [193, 150] width 281 height 14
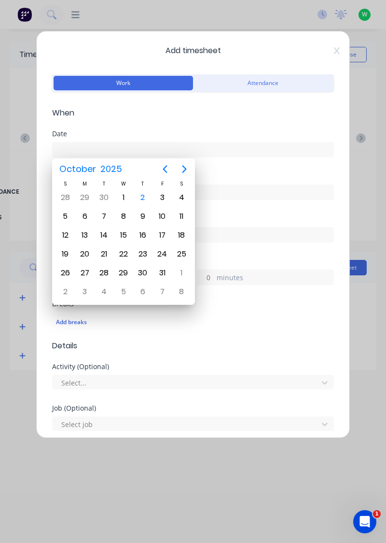
click at [147, 197] on div "2" at bounding box center [143, 197] width 14 height 14
type input "[DATE]"
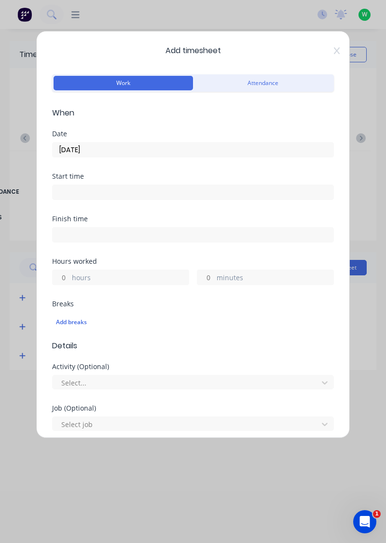
click at [95, 277] on label "hours" at bounding box center [130, 278] width 117 height 12
click at [70, 277] on input "hours" at bounding box center [61, 277] width 17 height 14
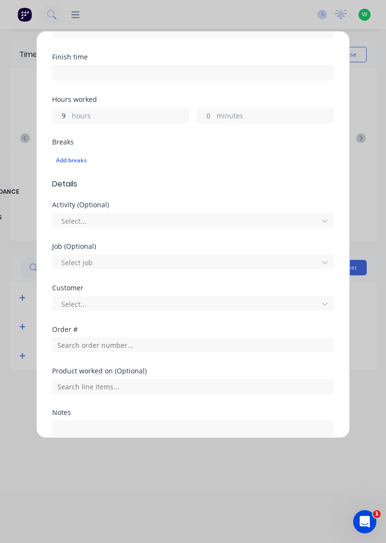
scroll to position [162, 0]
type input "9"
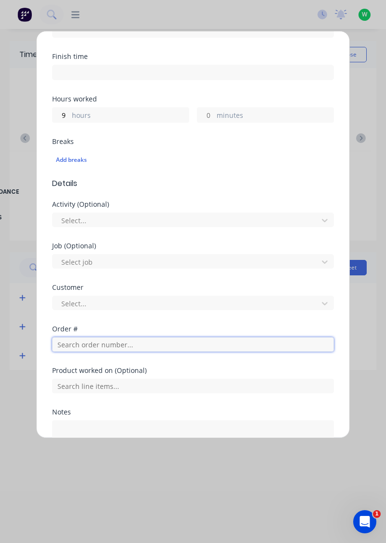
click at [92, 343] on input "text" at bounding box center [193, 344] width 282 height 14
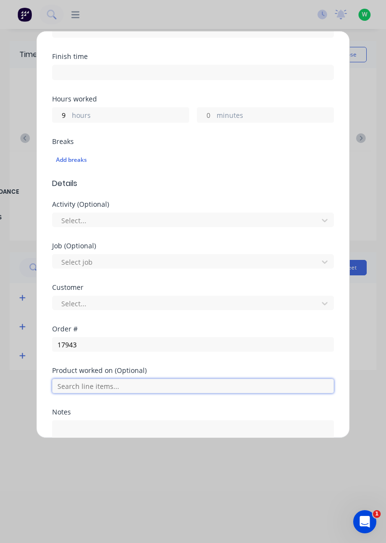
click at [84, 379] on input "text" at bounding box center [193, 386] width 282 height 14
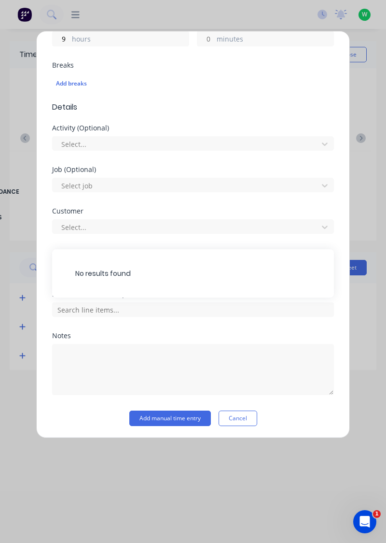
click at [92, 268] on div "No results found" at bounding box center [193, 273] width 282 height 48
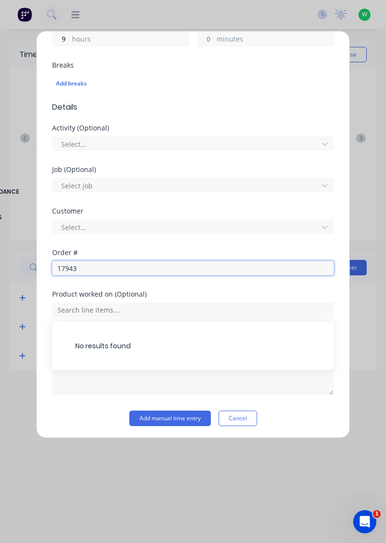
click at [102, 268] on input "17943" at bounding box center [193, 268] width 282 height 14
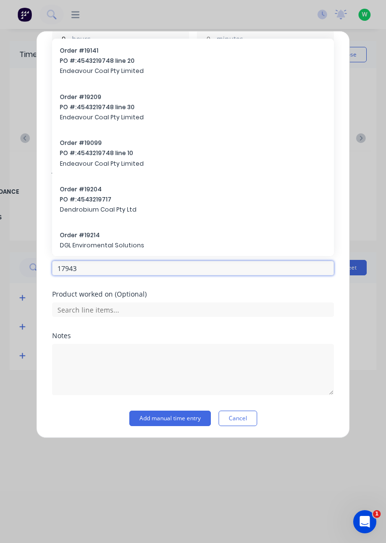
click at [86, 270] on input "17943" at bounding box center [193, 268] width 282 height 14
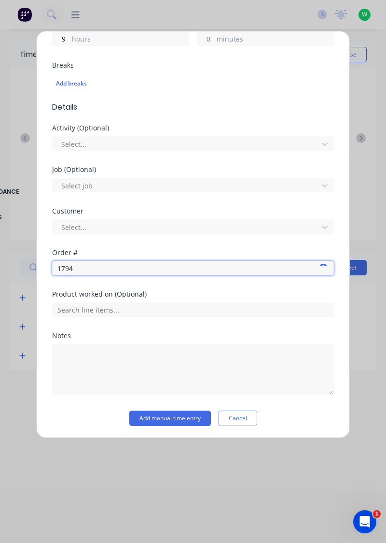
type input "17943"
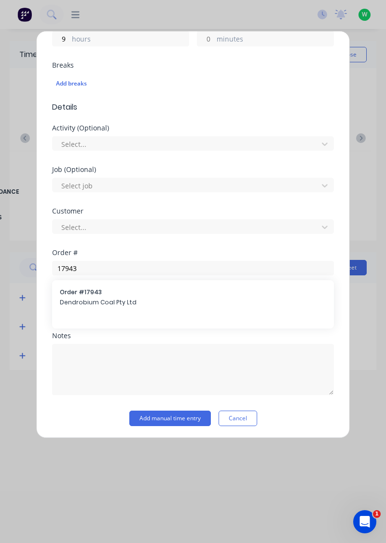
click at [87, 300] on span "Dendrobium Coal Pty Ltd" at bounding box center [193, 302] width 267 height 9
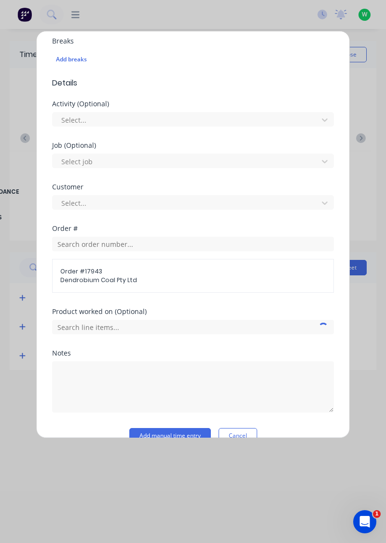
scroll to position [280, 0]
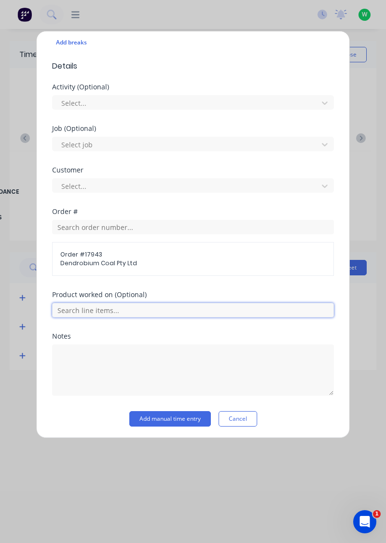
click at [97, 309] on input "text" at bounding box center [193, 310] width 282 height 14
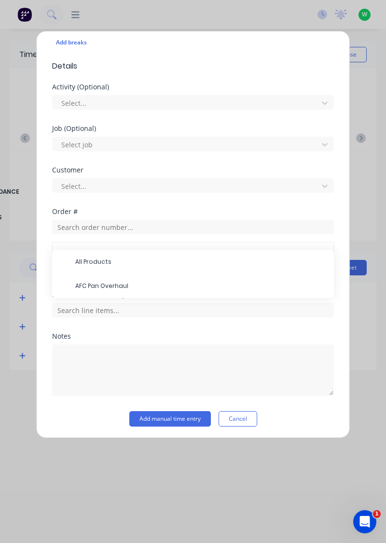
click at [111, 286] on span "AFC Pan Overhaul" at bounding box center [200, 286] width 251 height 9
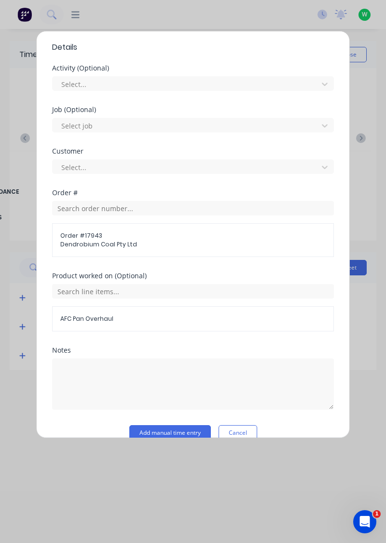
scroll to position [312, 0]
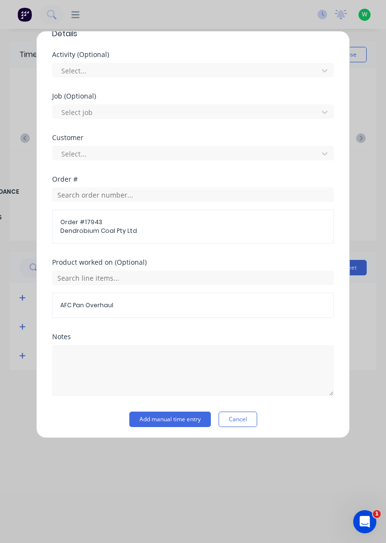
click at [173, 414] on button "Add manual time entry" at bounding box center [170, 419] width 82 height 15
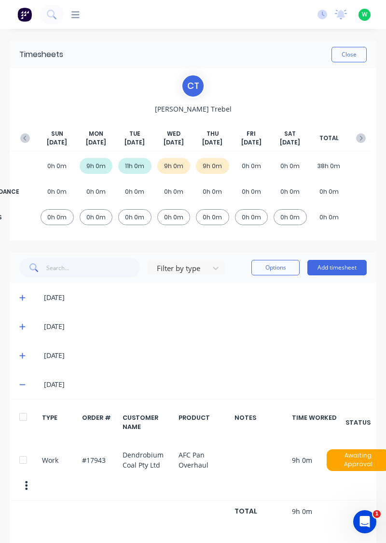
click at [352, 57] on button "Close" at bounding box center [349, 54] width 35 height 15
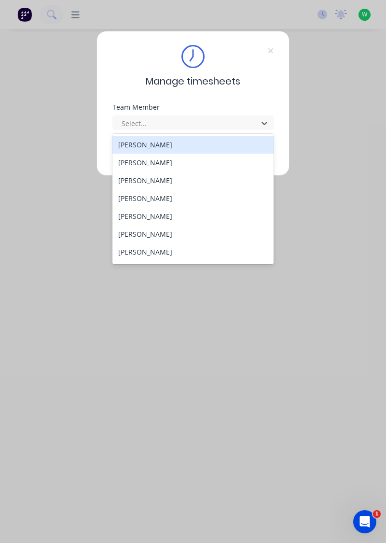
click at [152, 234] on div "[PERSON_NAME]" at bounding box center [194, 234] width 162 height 18
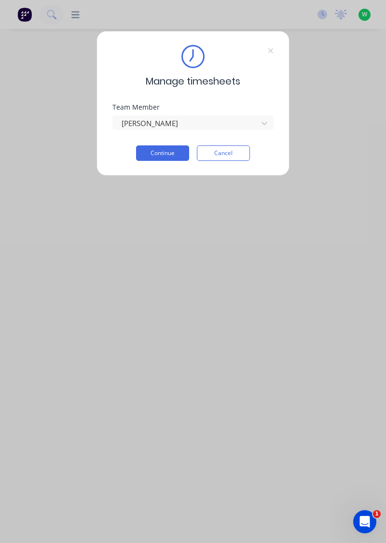
click at [164, 152] on button "Continue" at bounding box center [162, 152] width 53 height 15
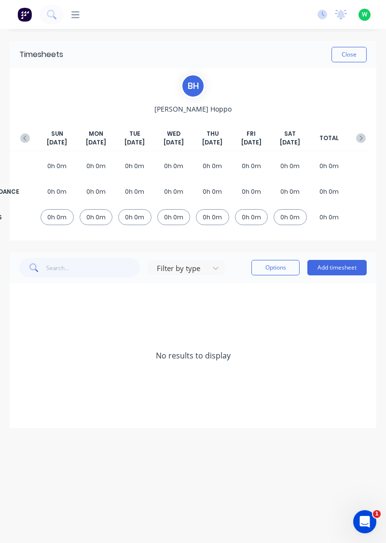
click at [345, 269] on button "Add timesheet" at bounding box center [337, 267] width 59 height 15
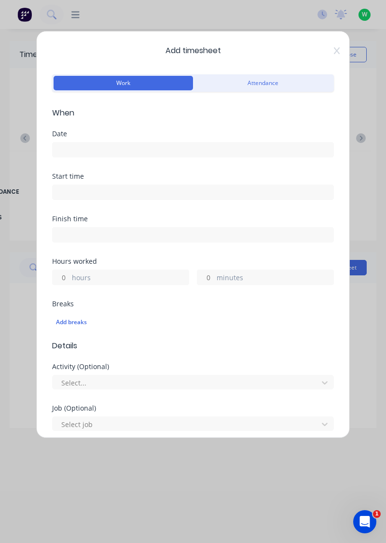
click at [83, 142] on label at bounding box center [193, 149] width 282 height 15
click at [83, 143] on input at bounding box center [193, 150] width 281 height 14
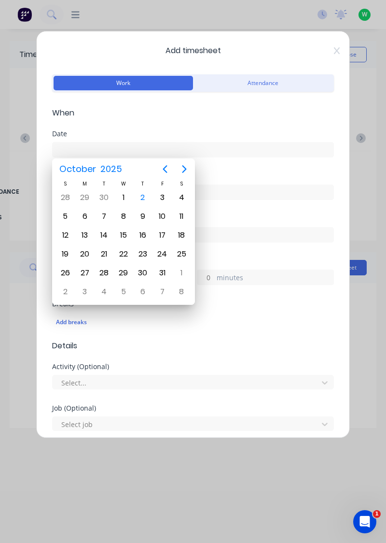
click at [141, 196] on div "2" at bounding box center [143, 197] width 14 height 14
type input "[DATE]"
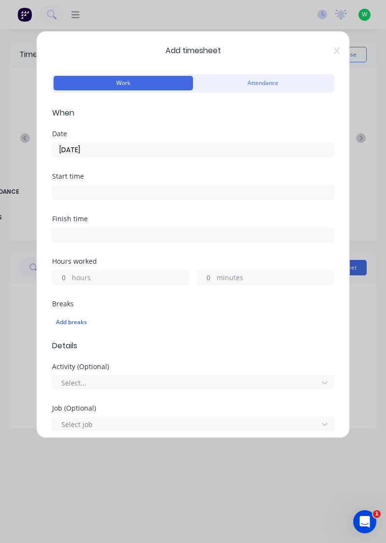
click at [122, 273] on label "hours" at bounding box center [130, 278] width 117 height 12
click at [70, 273] on input "hours" at bounding box center [61, 277] width 17 height 14
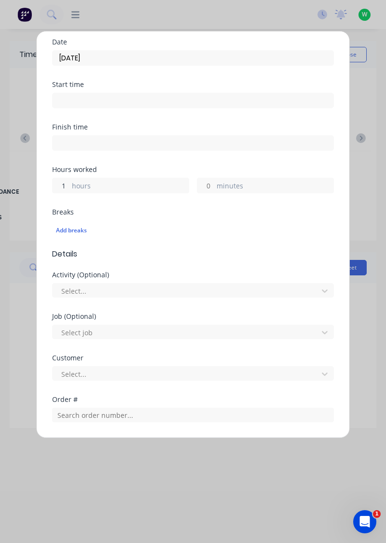
scroll to position [91, 0]
type input "1"
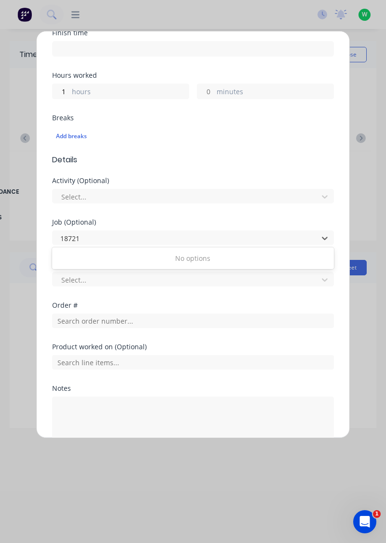
scroll to position [185, 0]
type input "18721"
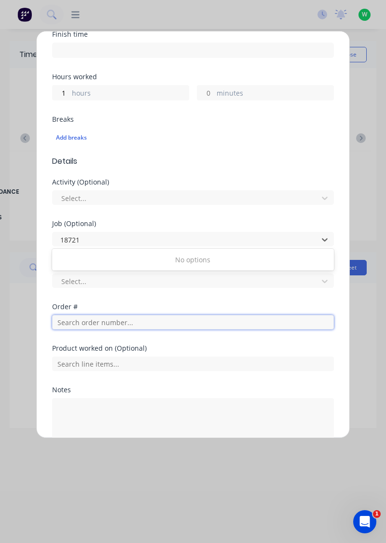
click at [127, 321] on input "text" at bounding box center [193, 322] width 282 height 14
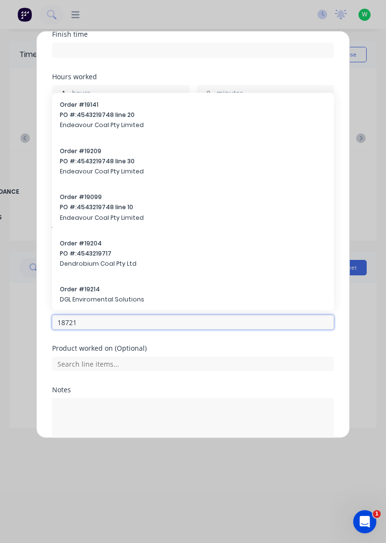
type input "18721"
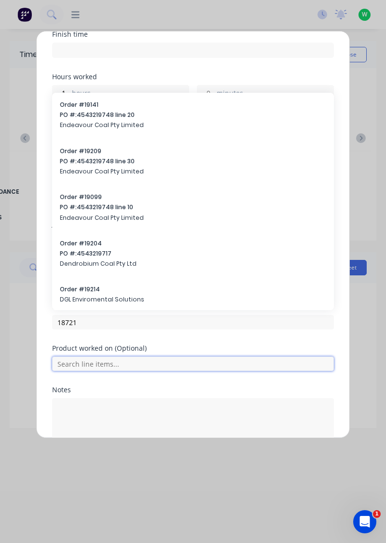
click at [128, 357] on input "text" at bounding box center [193, 364] width 282 height 14
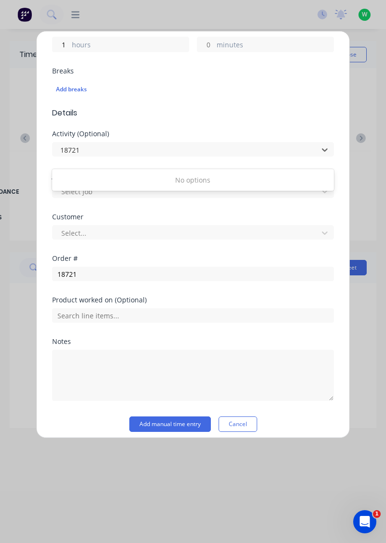
scroll to position [239, 0]
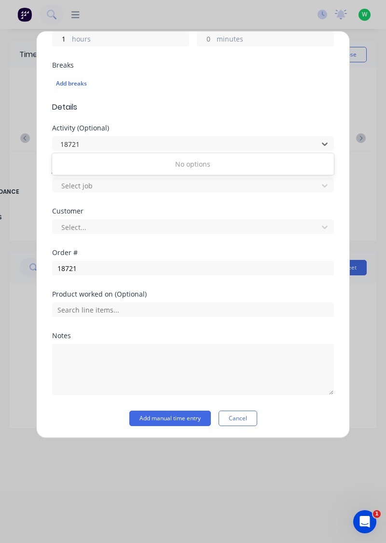
type input "18721"
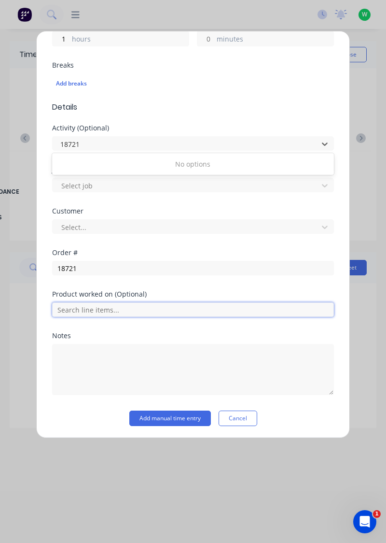
click at [114, 311] on input "text" at bounding box center [193, 309] width 282 height 14
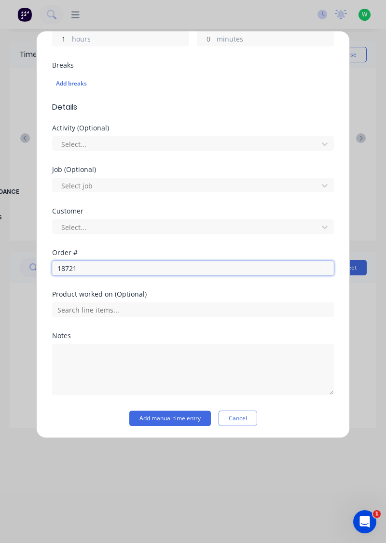
click at [213, 266] on input "18721" at bounding box center [193, 268] width 282 height 14
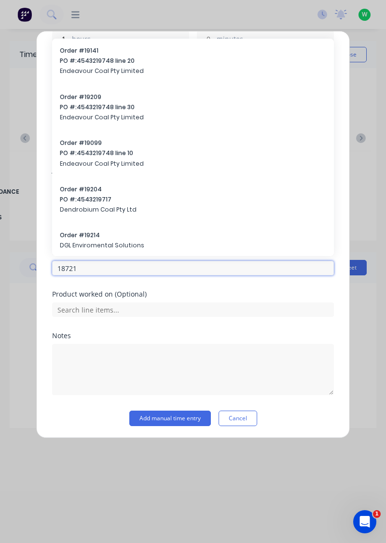
click at [260, 267] on input "18721" at bounding box center [193, 268] width 282 height 14
type input "18721"
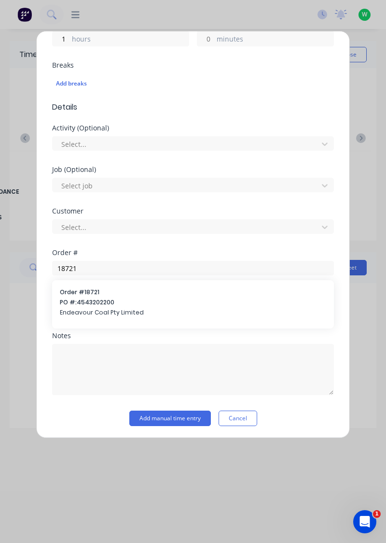
click at [126, 311] on span "Endeavour Coal Pty Limited" at bounding box center [193, 312] width 267 height 9
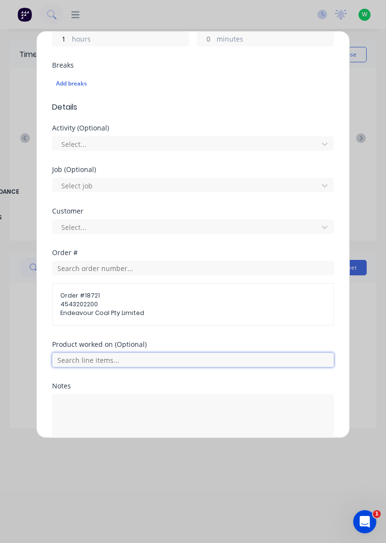
click at [161, 356] on input "text" at bounding box center [193, 360] width 282 height 14
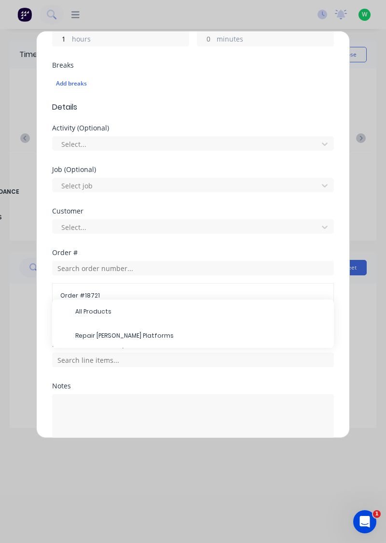
click at [132, 338] on span "Repair Joy Miner Platforms" at bounding box center [200, 335] width 251 height 9
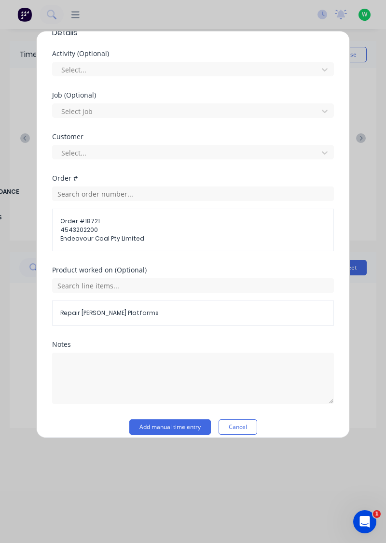
scroll to position [321, 0]
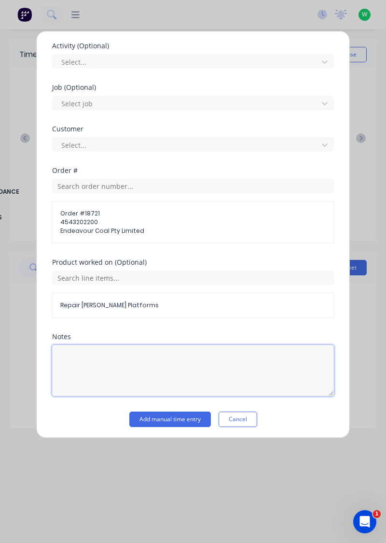
click at [137, 388] on textarea at bounding box center [193, 370] width 282 height 51
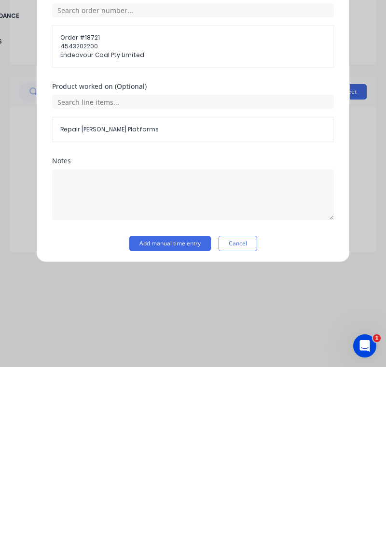
click at [176, 417] on button "Add manual time entry" at bounding box center [170, 419] width 82 height 15
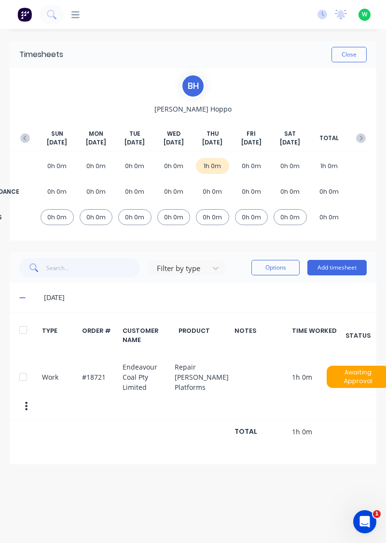
click at [346, 269] on button "Add timesheet" at bounding box center [337, 267] width 59 height 15
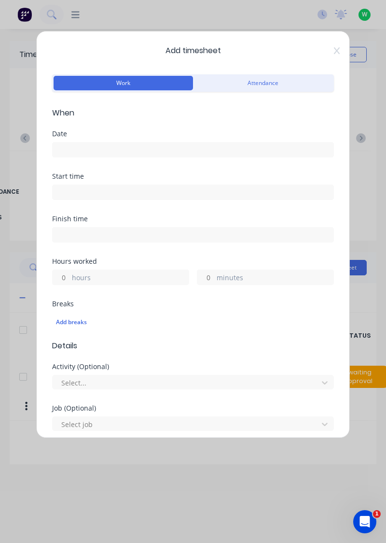
click at [104, 151] on input at bounding box center [193, 150] width 281 height 14
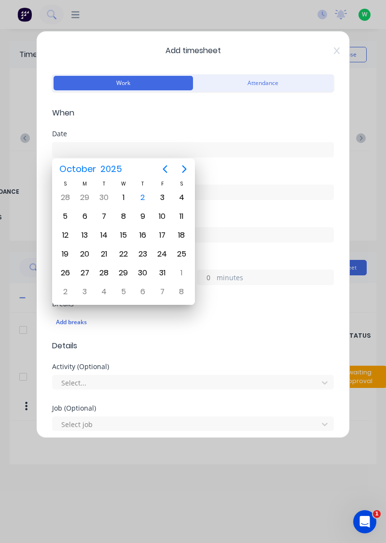
click at [143, 200] on div "2" at bounding box center [143, 197] width 14 height 14
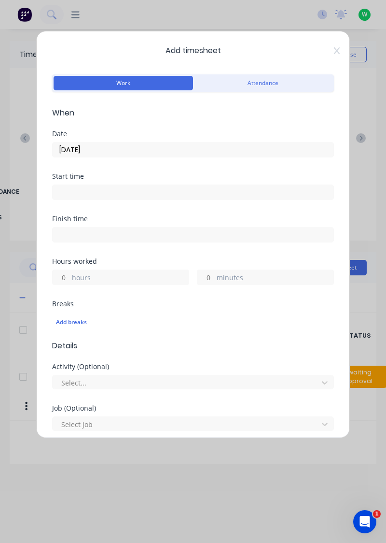
type input "[DATE]"
click at [117, 279] on label "hours" at bounding box center [130, 278] width 117 height 12
click at [70, 279] on input "hours" at bounding box center [61, 277] width 17 height 14
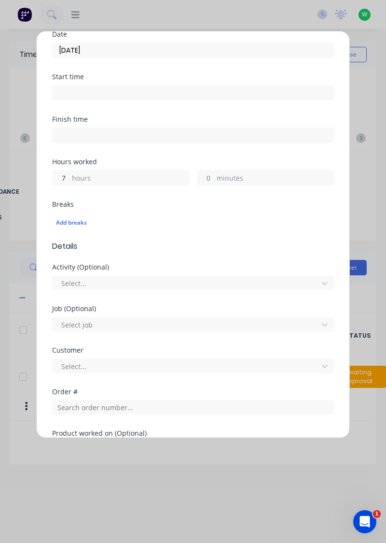
scroll to position [101, 0]
type input "7"
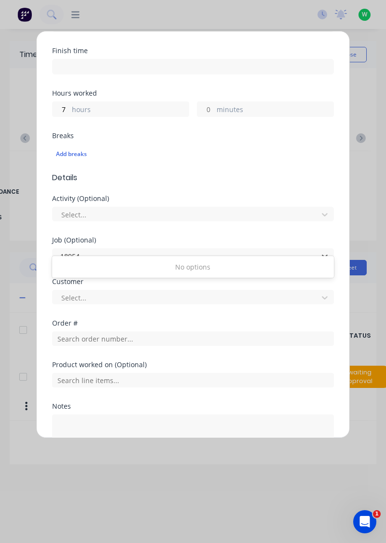
scroll to position [182, 0]
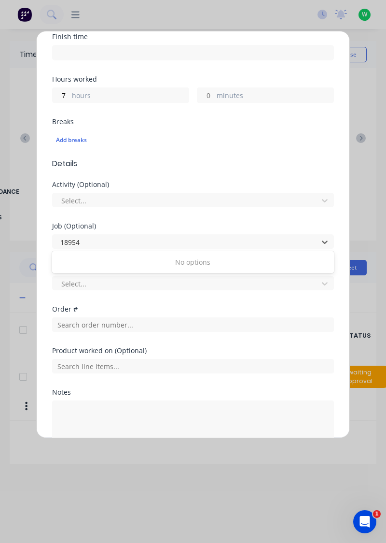
type input "18954"
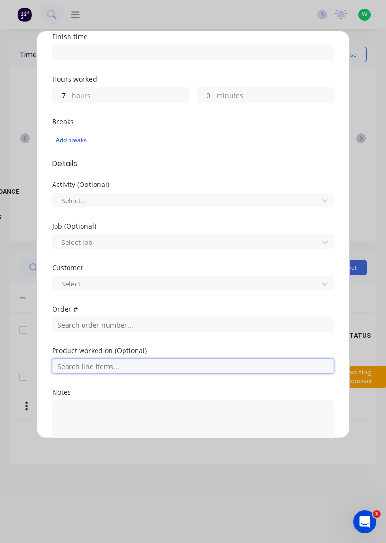
click at [102, 359] on input "text" at bounding box center [193, 366] width 282 height 14
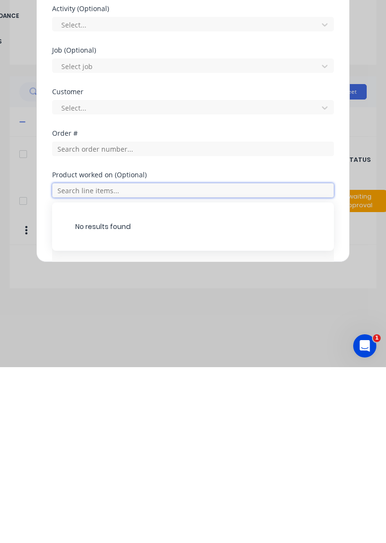
scroll to position [5, 0]
click at [125, 363] on input "text" at bounding box center [193, 366] width 282 height 14
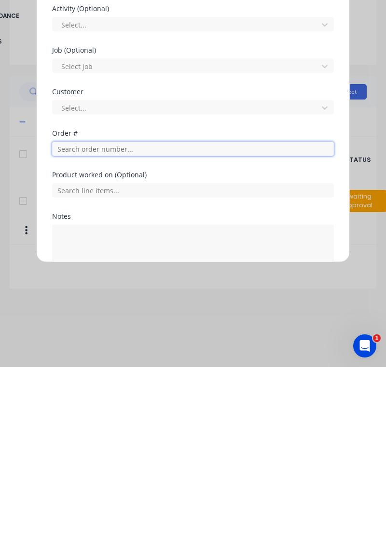
click at [98, 325] on input "text" at bounding box center [193, 324] width 282 height 14
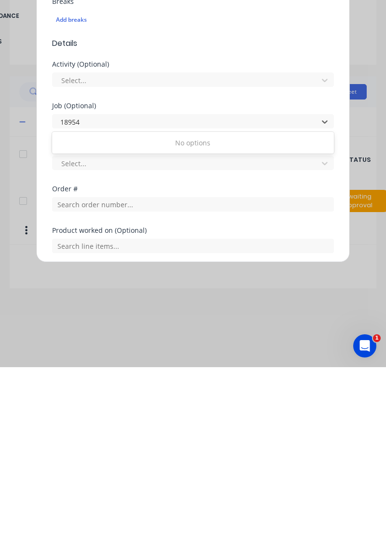
scroll to position [123, 0]
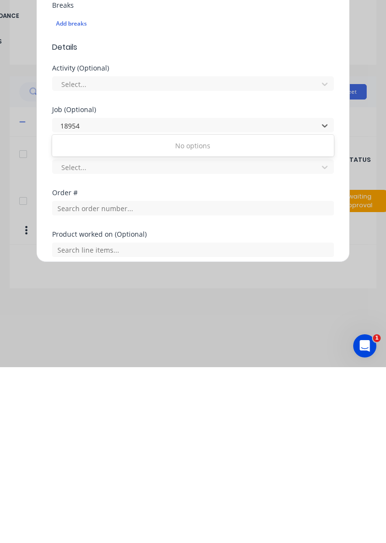
type input "18954"
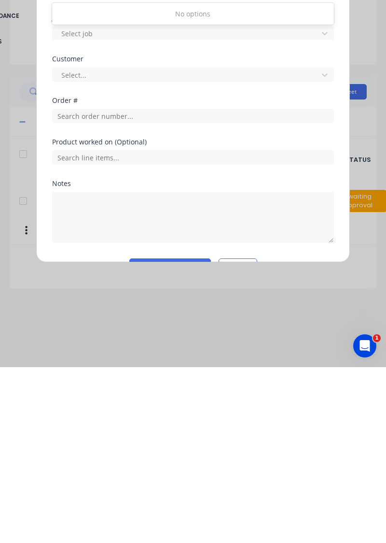
scroll to position [215, 0]
type input "18954"
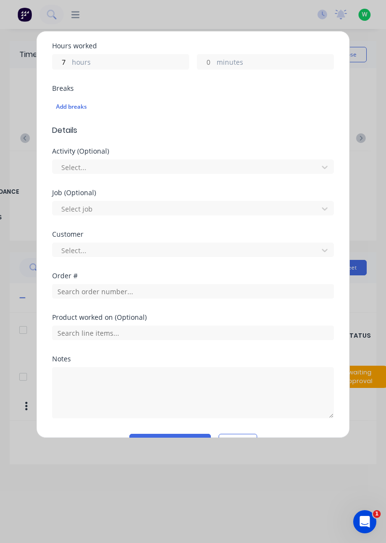
click at [100, 212] on div at bounding box center [186, 209] width 253 height 12
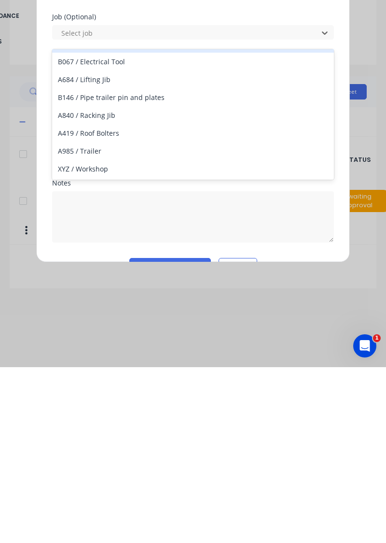
scroll to position [208, 0]
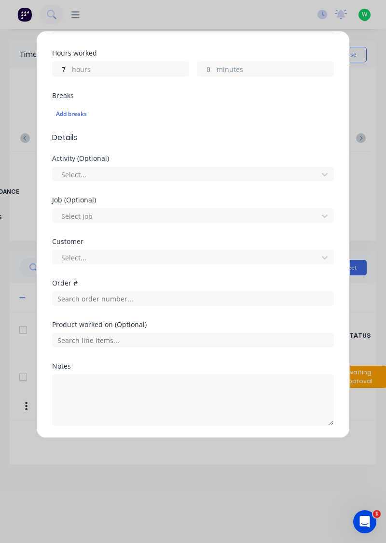
click at [108, 219] on div at bounding box center [186, 216] width 253 height 12
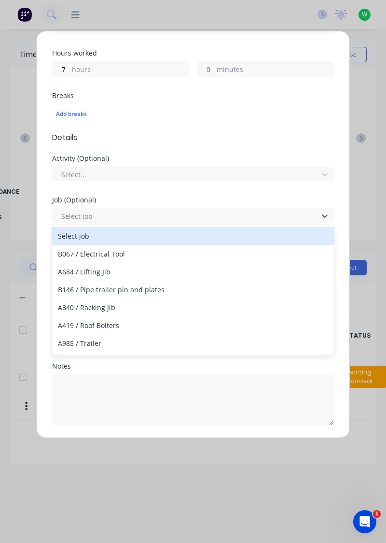
scroll to position [16, 0]
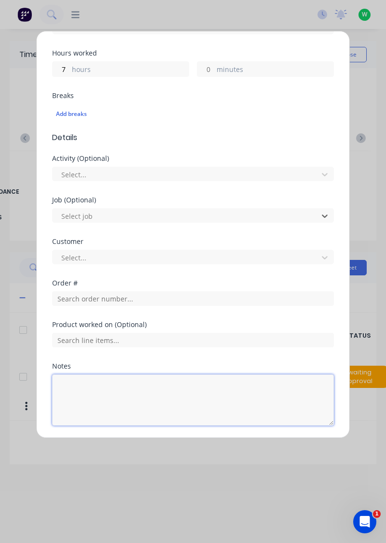
click at [111, 391] on textarea at bounding box center [193, 399] width 282 height 51
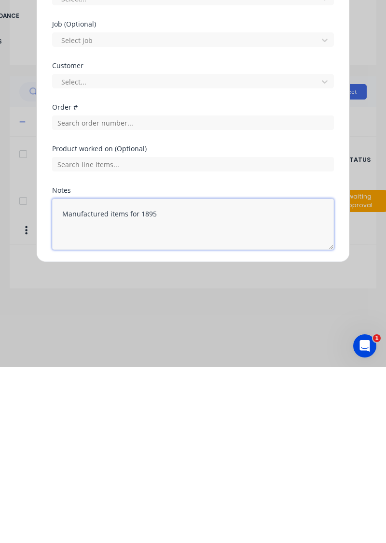
type textarea "Manufactured items for 18954"
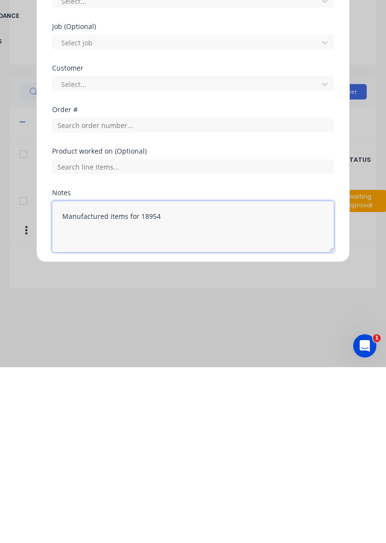
scroll to position [208, 0]
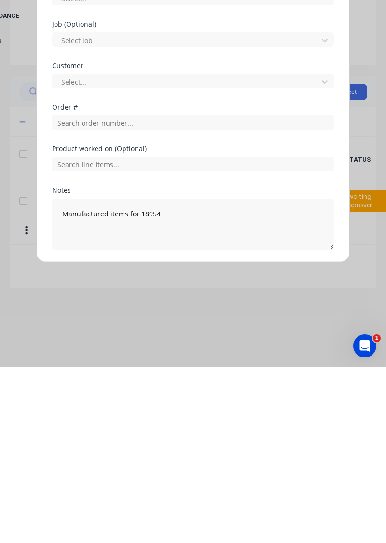
click at [178, 448] on button "Add manual time entry" at bounding box center [170, 448] width 82 height 15
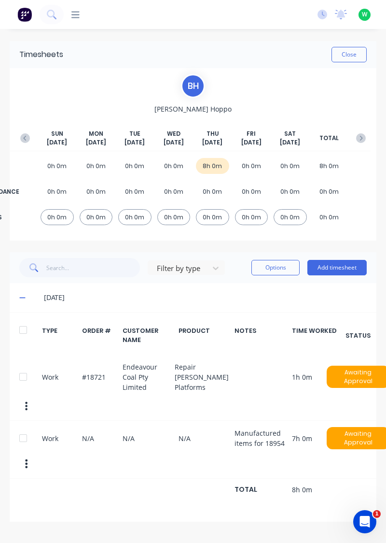
click at [354, 56] on button "Close" at bounding box center [349, 54] width 35 height 15
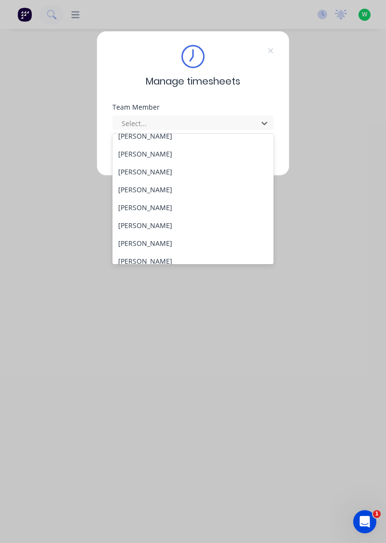
scroll to position [45, 0]
click at [161, 242] on div "[PERSON_NAME]" at bounding box center [194, 242] width 162 height 18
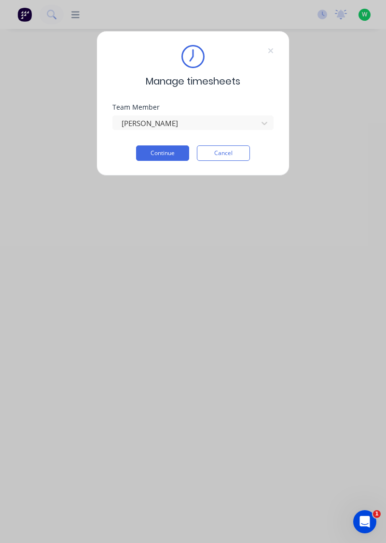
click at [166, 154] on button "Continue" at bounding box center [162, 152] width 53 height 15
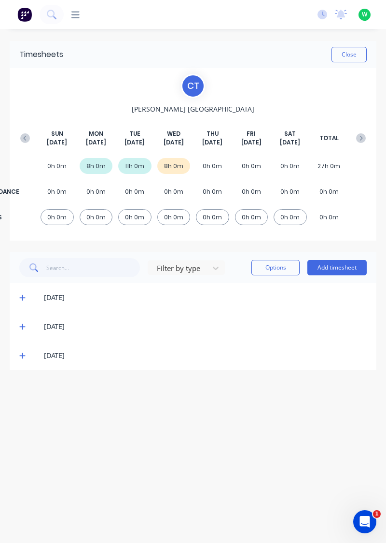
click at [340, 270] on button "Add timesheet" at bounding box center [337, 267] width 59 height 15
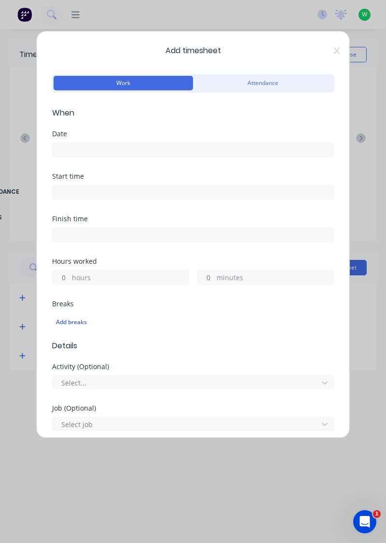
click at [101, 152] on input at bounding box center [193, 150] width 281 height 14
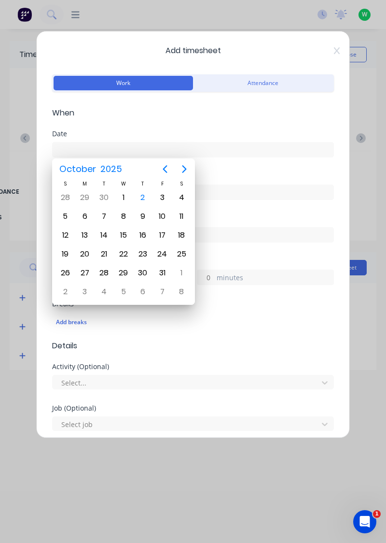
click at [143, 197] on div "2" at bounding box center [143, 197] width 14 height 14
type input "[DATE]"
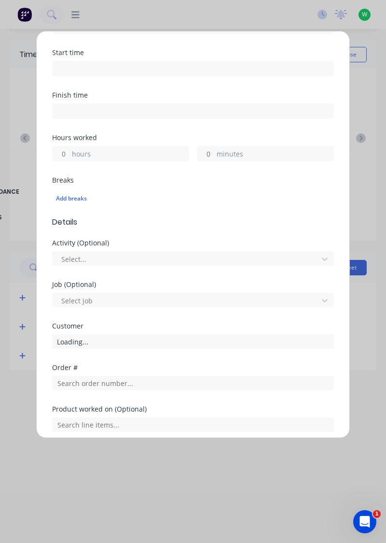
scroll to position [124, 0]
click at [65, 152] on input "hours" at bounding box center [61, 153] width 17 height 14
type input "8"
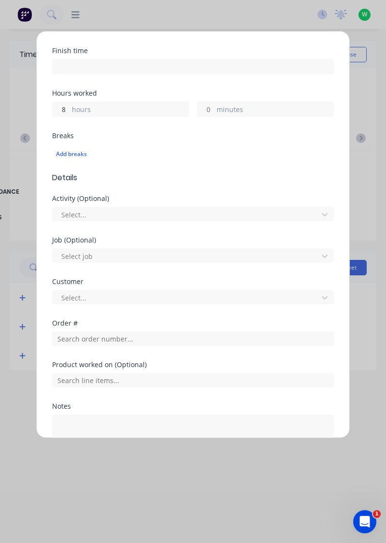
scroll to position [239, 0]
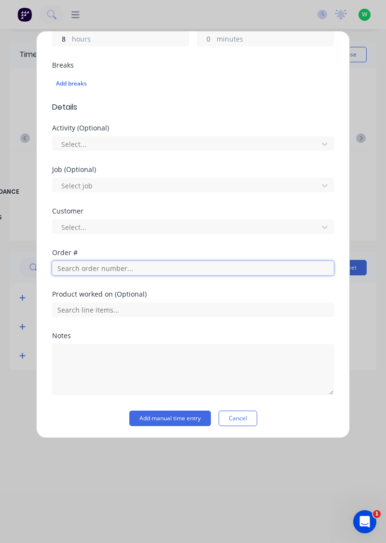
click at [87, 268] on input "text" at bounding box center [193, 268] width 282 height 14
type input "18721"
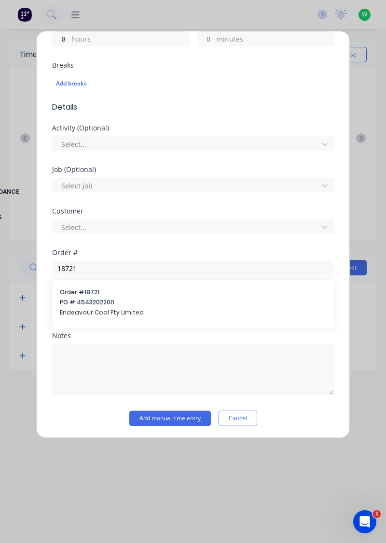
click at [77, 305] on span "PO #: 4543202200" at bounding box center [193, 302] width 267 height 9
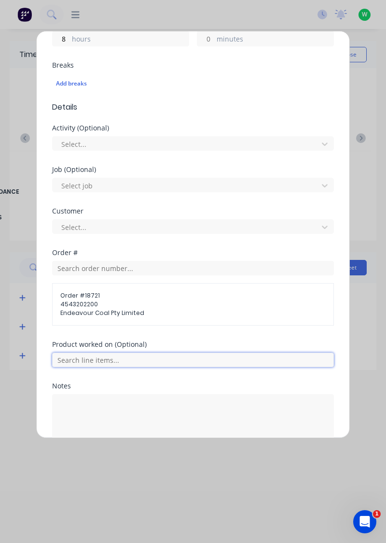
click at [144, 359] on input "text" at bounding box center [193, 360] width 282 height 14
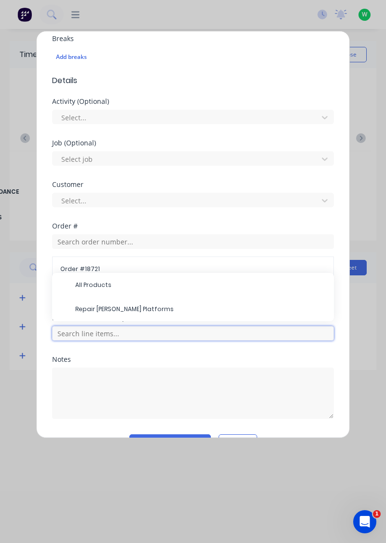
scroll to position [288, 0]
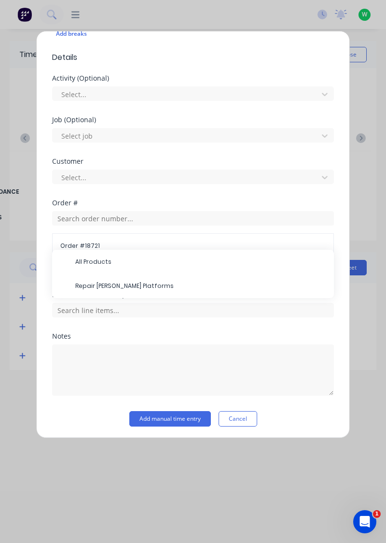
click at [117, 283] on span "Repair Joy Miner Platforms" at bounding box center [200, 286] width 251 height 9
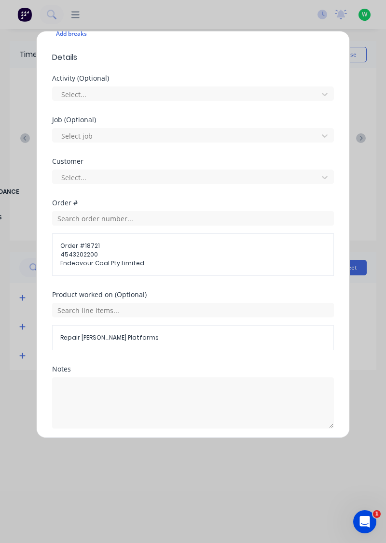
scroll to position [321, 0]
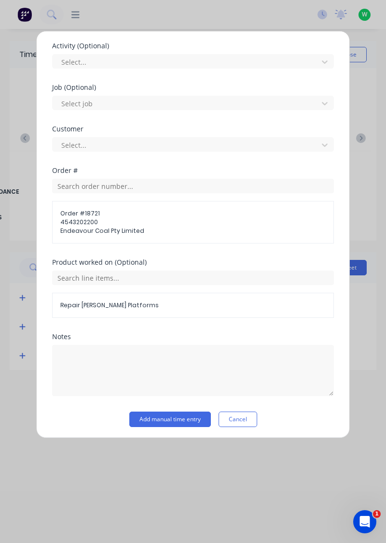
click at [172, 424] on button "Add manual time entry" at bounding box center [170, 419] width 82 height 15
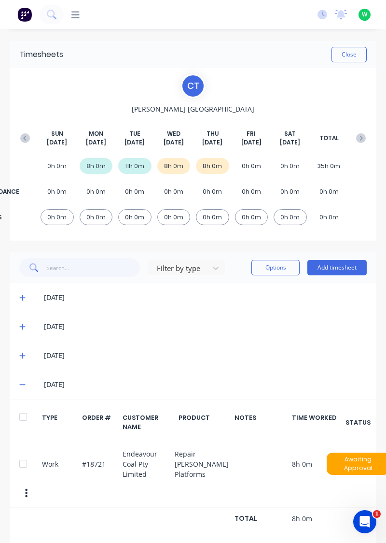
click at [365, 71] on div "C T Chris Tarlington SUN Sep 28th MON Sep 29th TUE Sep 30th WED Oct 1st THU Oct…" at bounding box center [193, 154] width 367 height 172
click at [346, 57] on button "Close" at bounding box center [349, 54] width 35 height 15
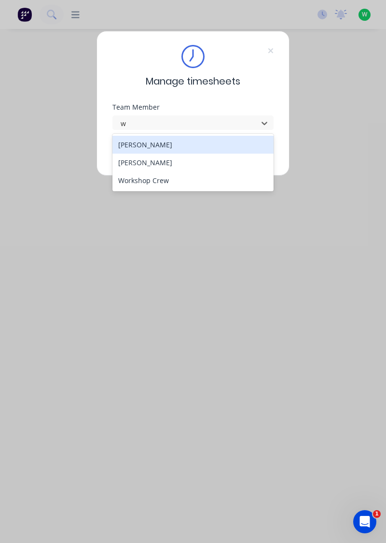
click at [123, 164] on div "[PERSON_NAME]" at bounding box center [194, 163] width 162 height 18
type input "w"
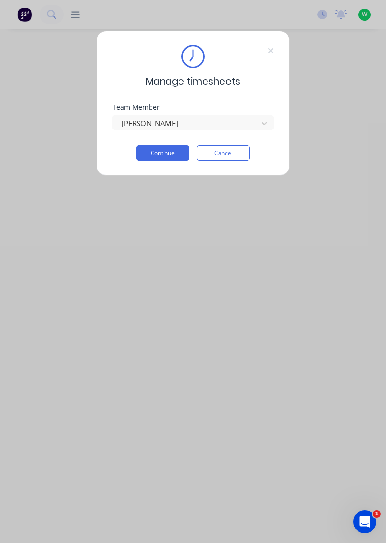
click at [169, 154] on button "Continue" at bounding box center [162, 152] width 53 height 15
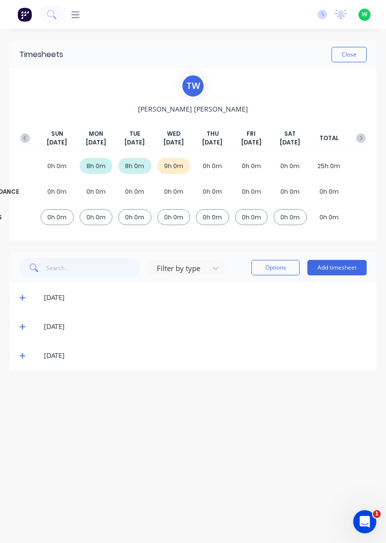
click at [348, 263] on button "Add timesheet" at bounding box center [337, 267] width 59 height 15
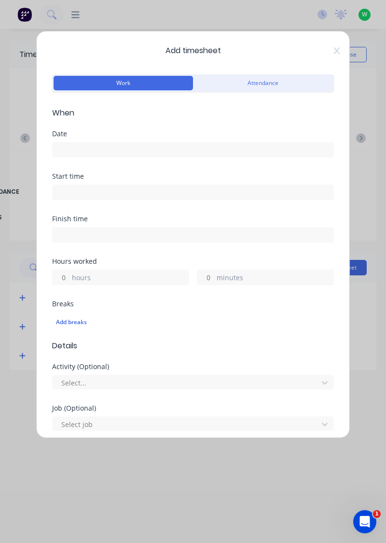
click at [111, 154] on input at bounding box center [193, 150] width 281 height 14
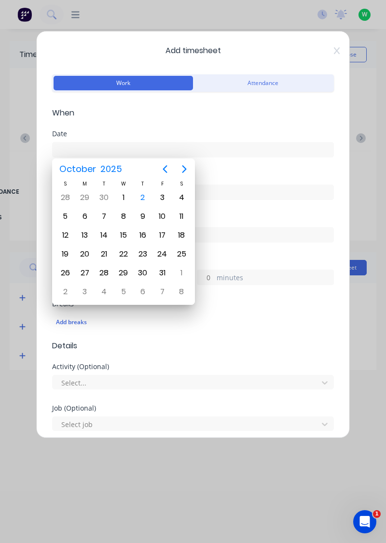
click at [144, 195] on div "2" at bounding box center [143, 197] width 14 height 14
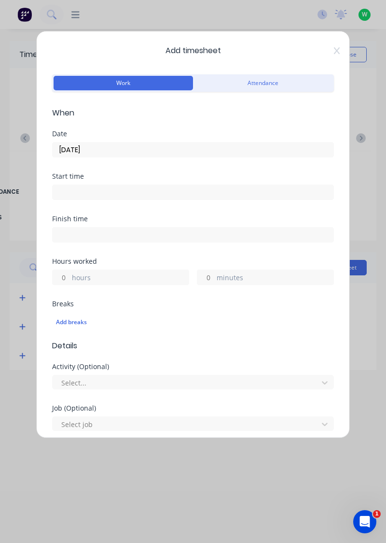
type input "[DATE]"
click at [129, 272] on label "hours" at bounding box center [130, 278] width 117 height 12
click at [70, 271] on input "hours" at bounding box center [61, 277] width 17 height 14
type input "1.5"
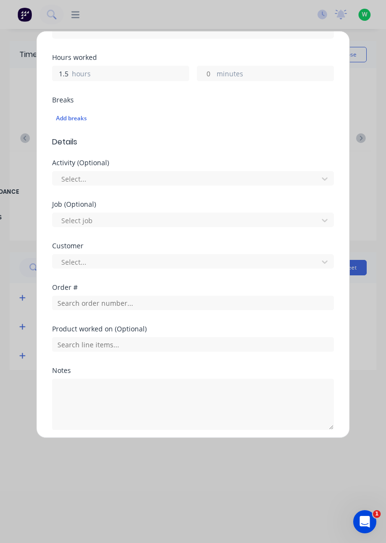
scroll to position [202, 0]
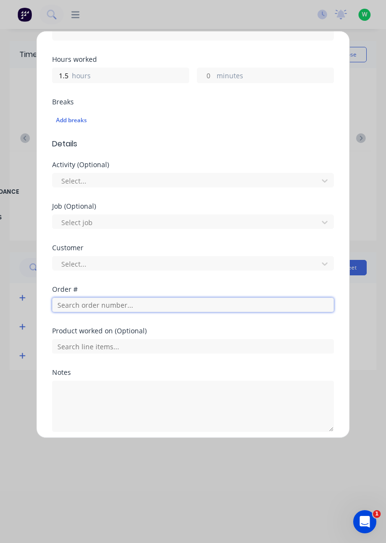
click at [130, 306] on input "text" at bounding box center [193, 305] width 282 height 14
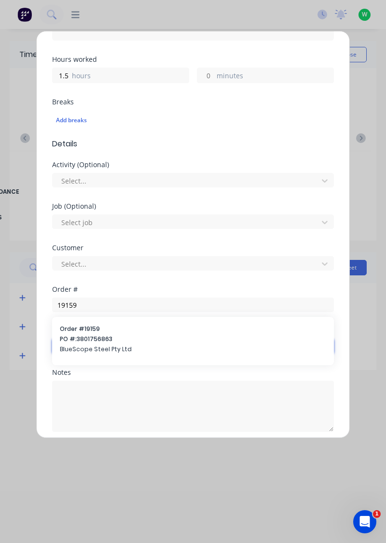
click at [106, 339] on input "text" at bounding box center [193, 346] width 282 height 14
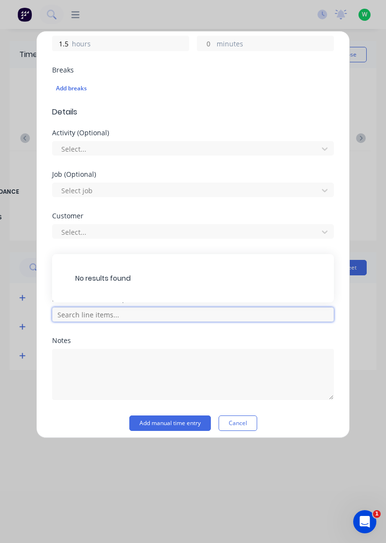
scroll to position [239, 0]
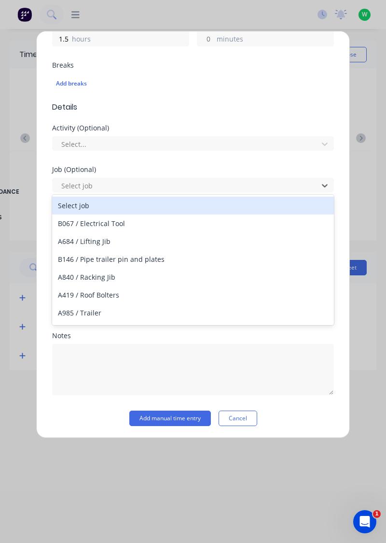
click at [184, 169] on div "Job (Optional)" at bounding box center [193, 169] width 282 height 7
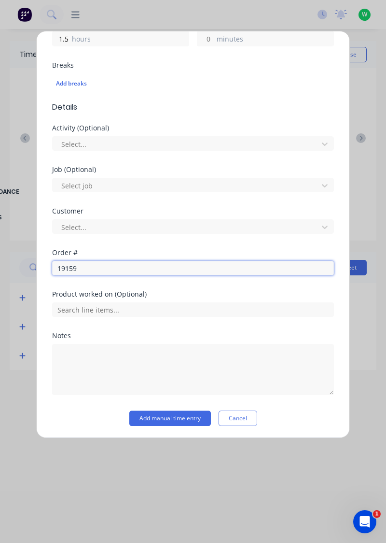
click at [134, 267] on input "19159" at bounding box center [193, 268] width 282 height 14
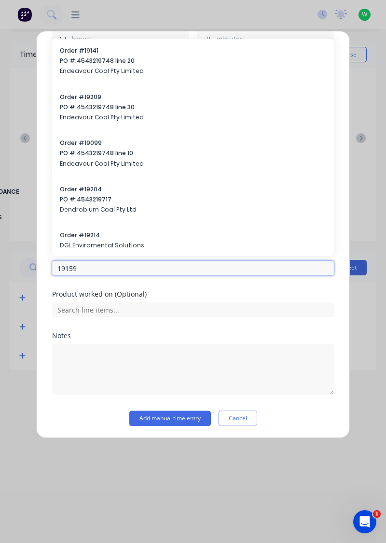
click at [111, 270] on input "19159" at bounding box center [193, 268] width 282 height 14
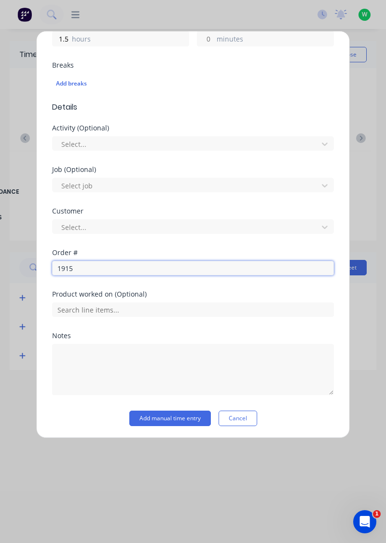
type input "19159"
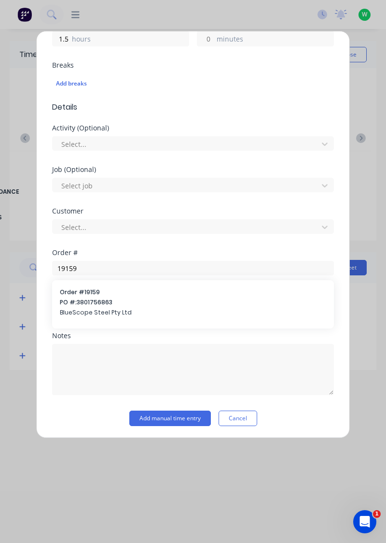
click at [94, 302] on span "PO #: 3801756863" at bounding box center [193, 302] width 267 height 9
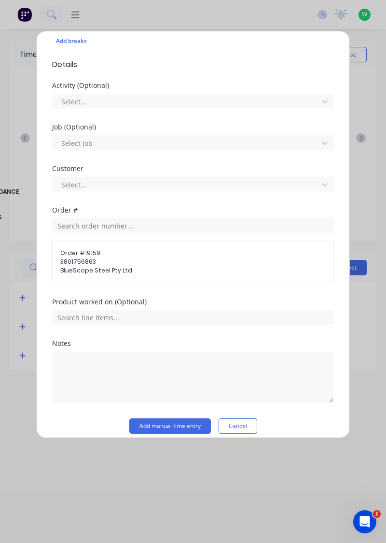
scroll to position [288, 0]
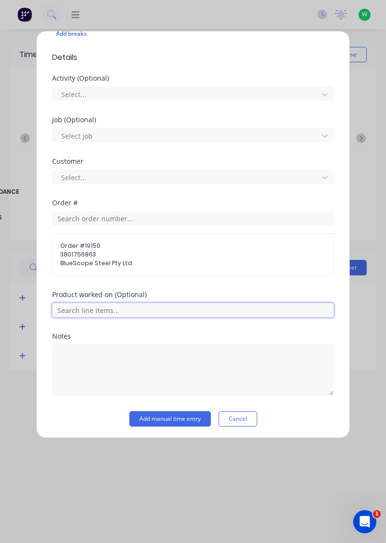
click at [84, 310] on input "text" at bounding box center [193, 310] width 282 height 14
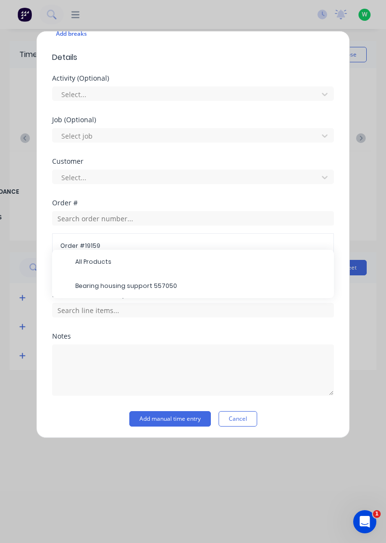
click at [93, 285] on span "Bearing housing support 557050" at bounding box center [200, 286] width 251 height 9
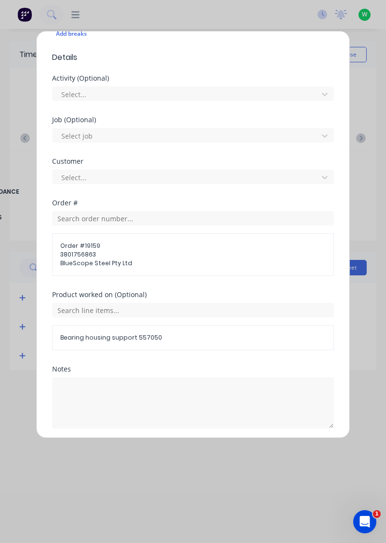
scroll to position [321, 0]
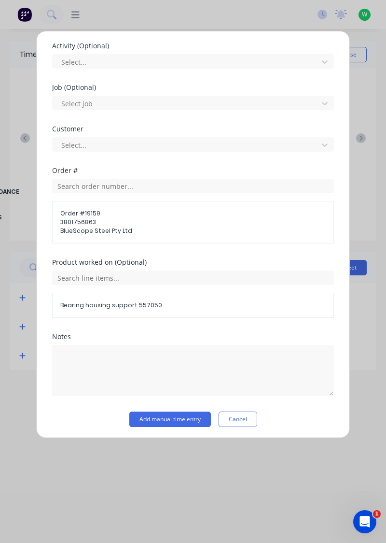
click at [182, 414] on button "Add manual time entry" at bounding box center [170, 419] width 82 height 15
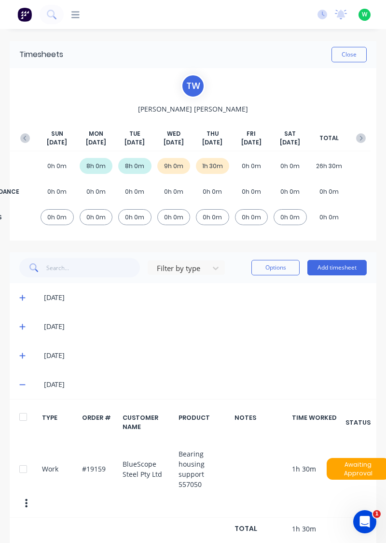
click at [345, 271] on button "Add timesheet" at bounding box center [337, 267] width 59 height 15
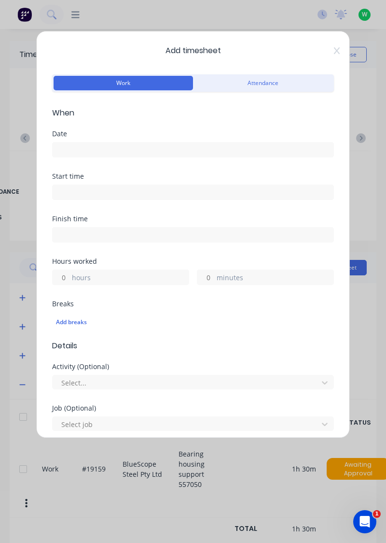
click at [149, 147] on input at bounding box center [193, 150] width 281 height 14
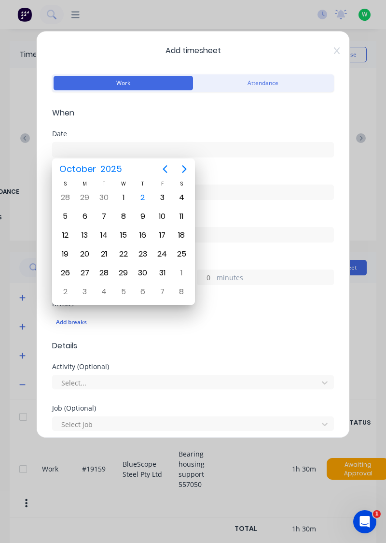
click at [142, 205] on div "2" at bounding box center [142, 197] width 19 height 18
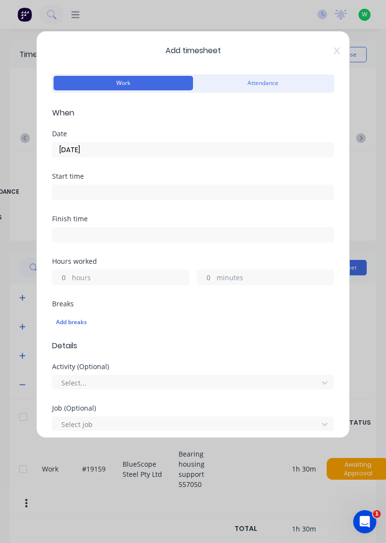
type input "[DATE]"
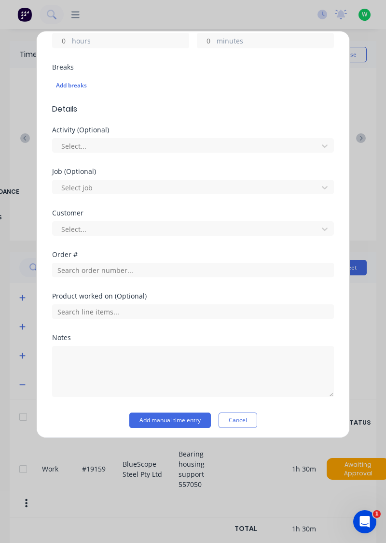
scroll to position [239, 0]
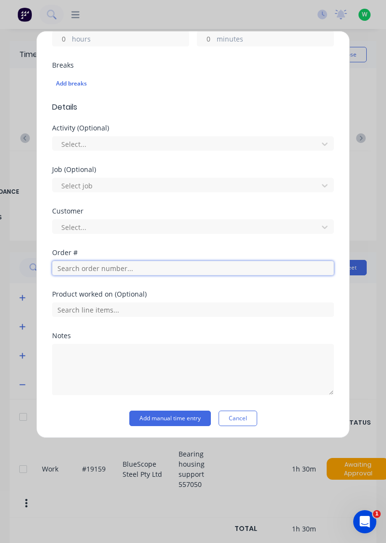
click at [108, 264] on input "text" at bounding box center [193, 268] width 282 height 14
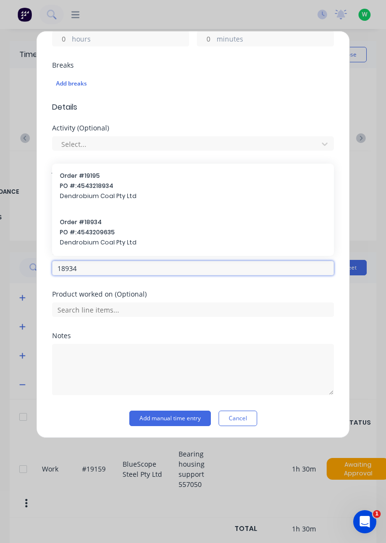
type input "18934"
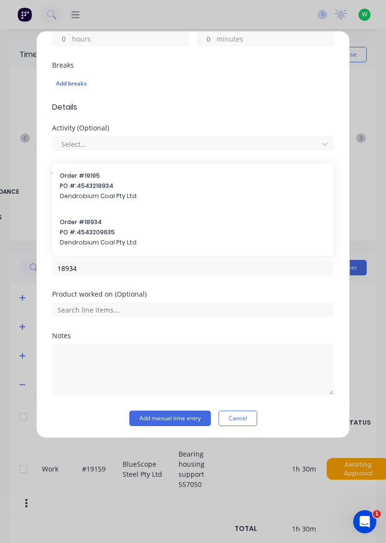
click at [107, 230] on span "PO #: 4543209635" at bounding box center [193, 232] width 267 height 9
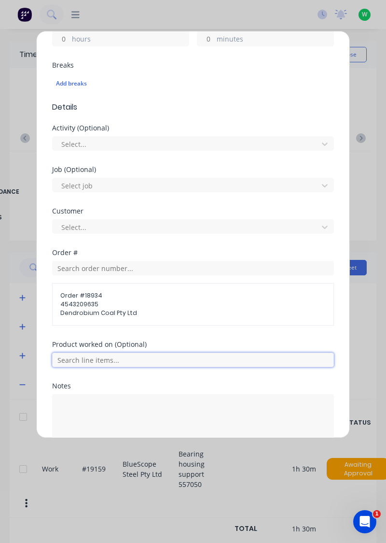
click at [147, 358] on input "text" at bounding box center [193, 360] width 282 height 14
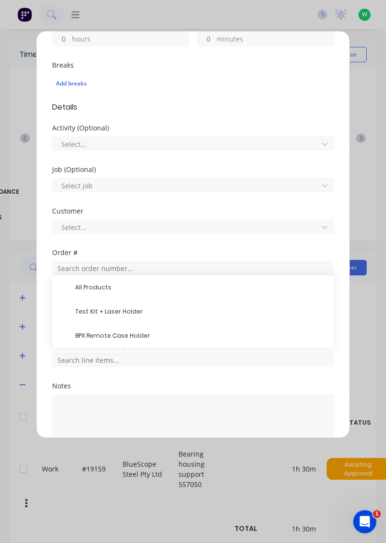
click at [125, 331] on span "BPX Remote Case Holder" at bounding box center [200, 335] width 251 height 9
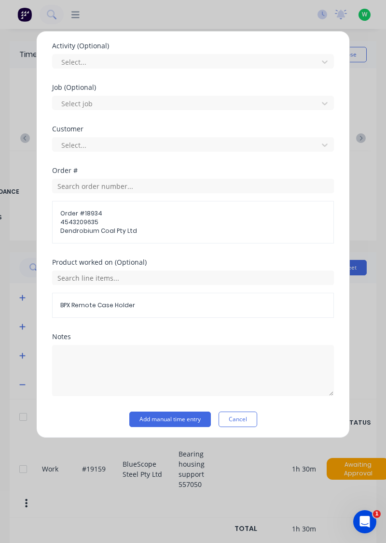
click at [186, 418] on button "Add manual time entry" at bounding box center [170, 419] width 82 height 15
click at [169, 419] on button "Add manual time entry" at bounding box center [170, 419] width 82 height 15
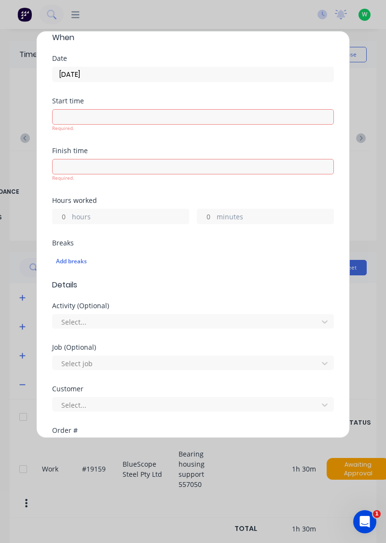
scroll to position [75, 0]
click at [115, 214] on label "hours" at bounding box center [130, 218] width 117 height 12
click at [70, 214] on input "hours" at bounding box center [61, 216] width 17 height 14
type input "1.5"
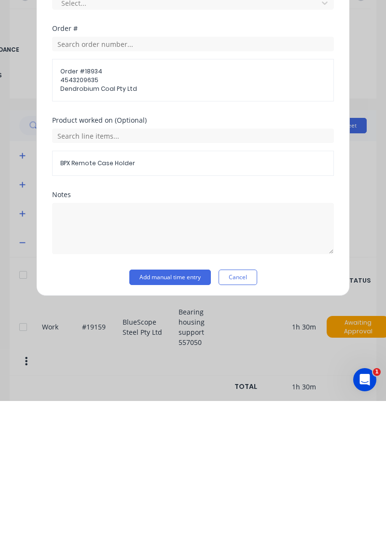
scroll to position [305, 0]
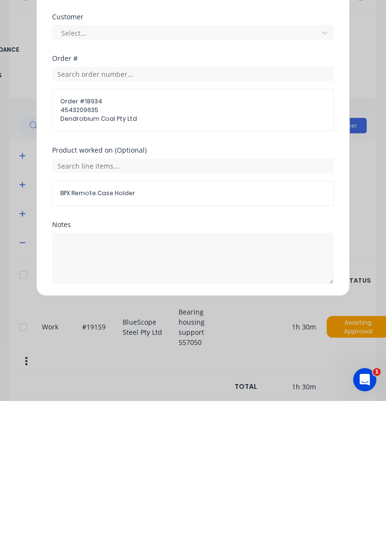
click at [162, 448] on button "Add manual time entry" at bounding box center [170, 449] width 82 height 15
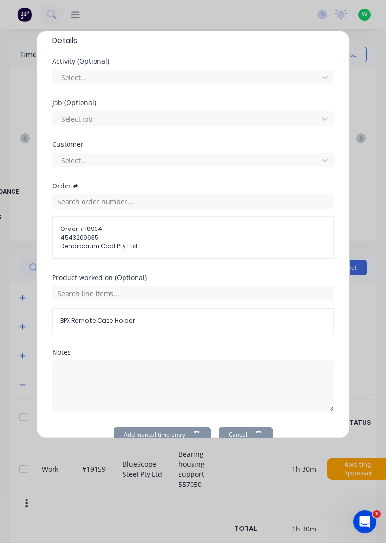
scroll to position [291, 0]
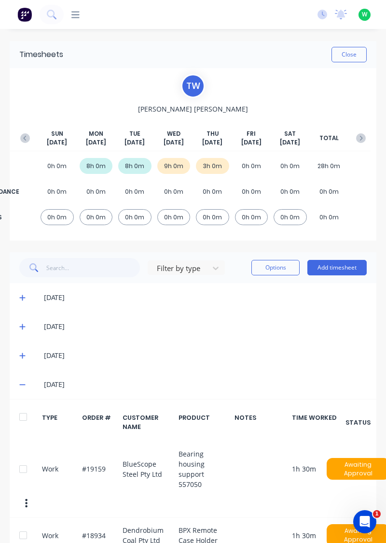
click at [338, 266] on button "Add timesheet" at bounding box center [337, 267] width 59 height 15
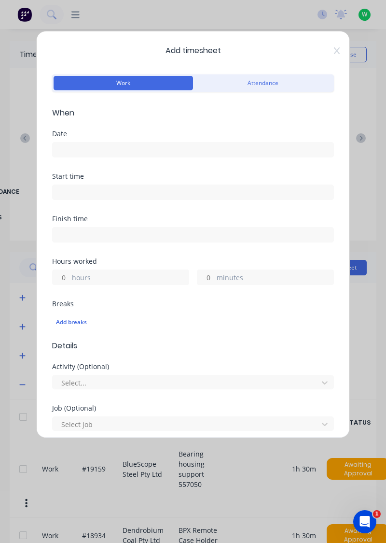
click at [123, 149] on input at bounding box center [193, 150] width 281 height 14
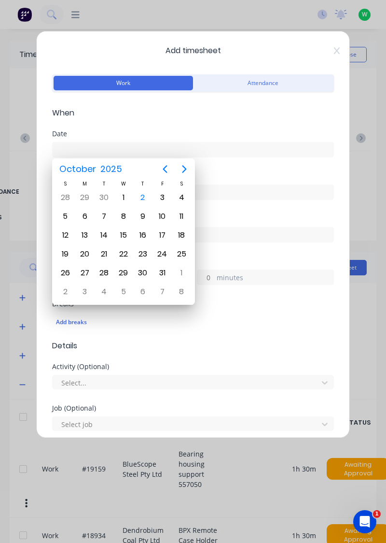
click at [148, 197] on div "2" at bounding box center [143, 197] width 14 height 14
type input "[DATE]"
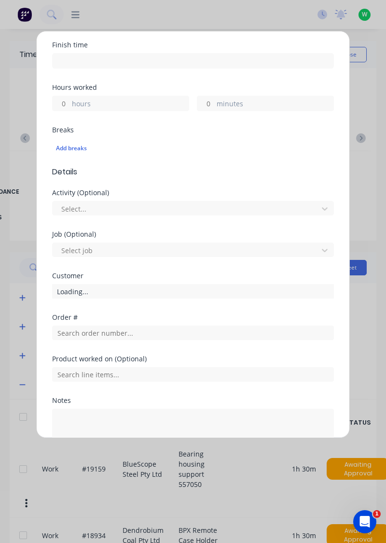
scroll to position [208, 0]
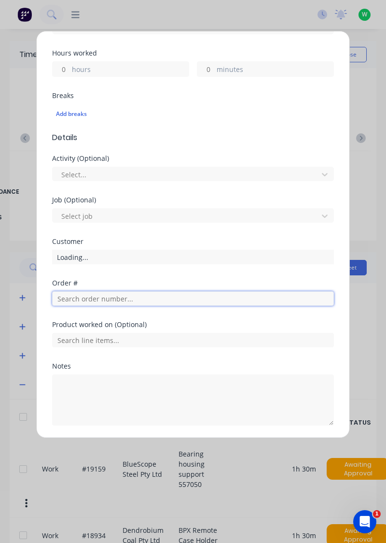
click at [114, 299] on input "text" at bounding box center [193, 298] width 282 height 14
type input "19119"
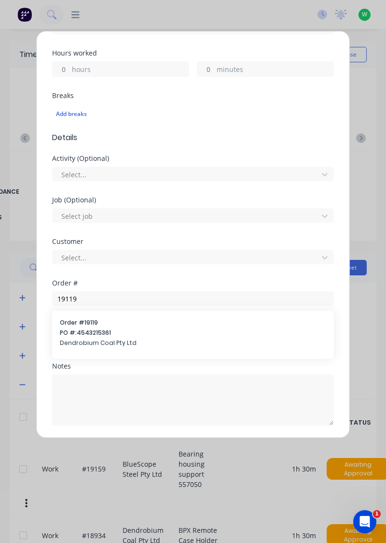
click at [111, 335] on span "PO #: 4543215361" at bounding box center [193, 333] width 267 height 9
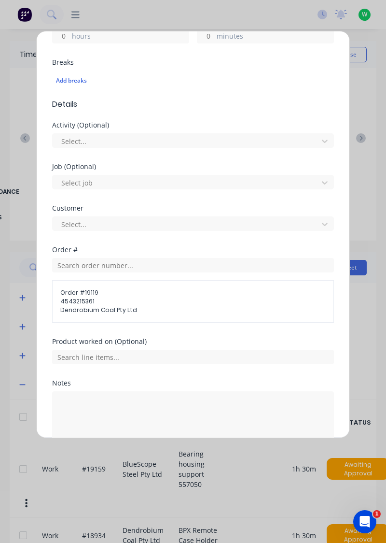
scroll to position [258, 0]
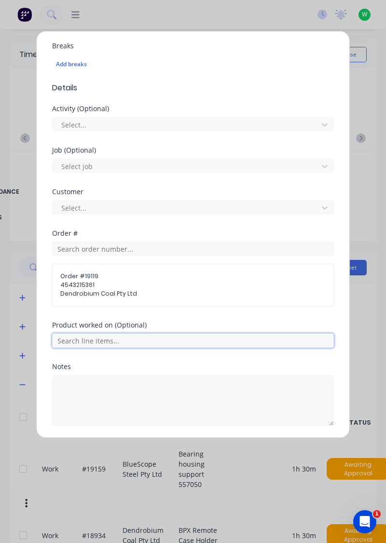
click at [183, 341] on input "text" at bounding box center [193, 340] width 282 height 14
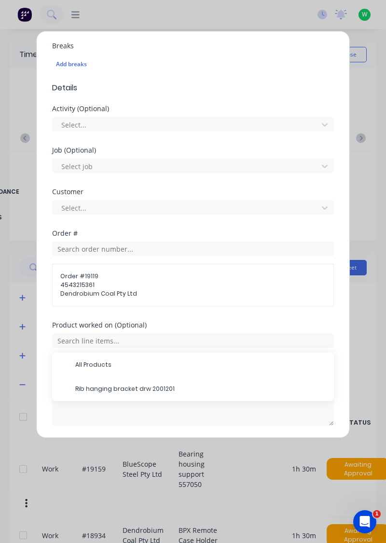
click at [140, 385] on span "Rib hanging bracket drw 2001201" at bounding box center [200, 389] width 251 height 9
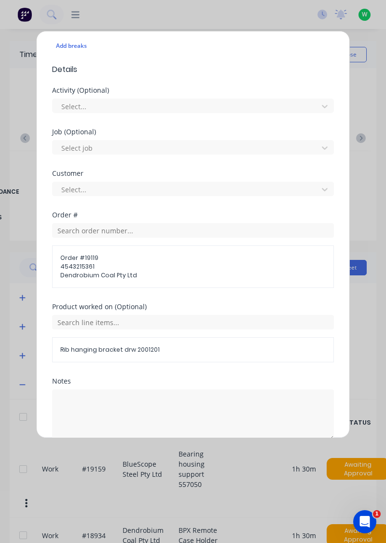
scroll to position [291, 0]
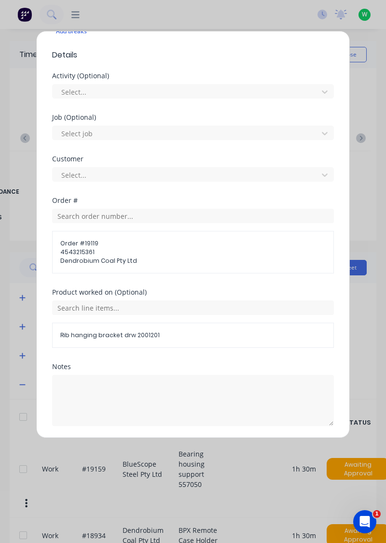
click at [170, 444] on button "Add manual time entry" at bounding box center [170, 449] width 82 height 15
click at [152, 450] on button "Add manual time entry" at bounding box center [170, 449] width 82 height 15
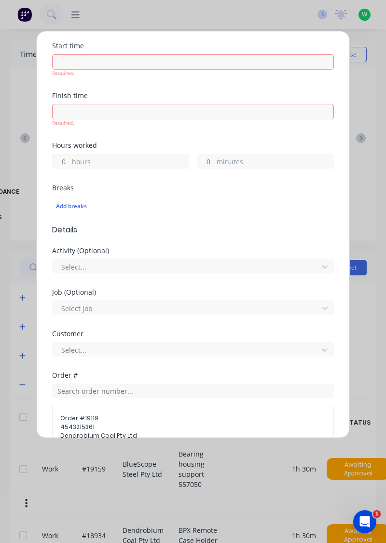
scroll to position [129, 0]
click at [119, 163] on label "hours" at bounding box center [130, 164] width 117 height 12
click at [70, 163] on input "hours" at bounding box center [61, 163] width 17 height 14
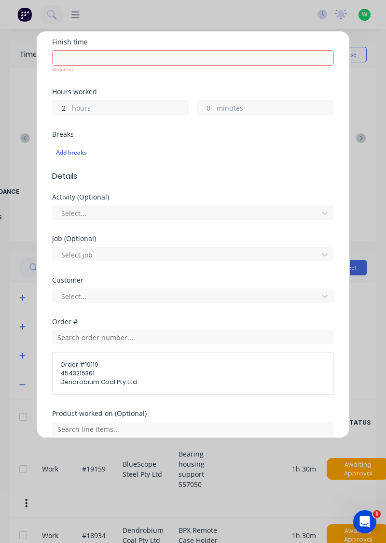
scroll to position [305, 0]
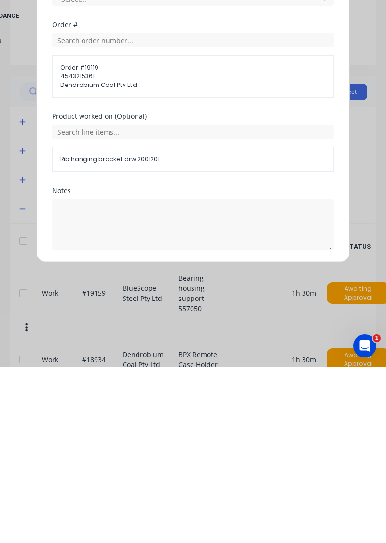
type input "2"
click at [187, 448] on button "Add manual time entry" at bounding box center [170, 449] width 82 height 15
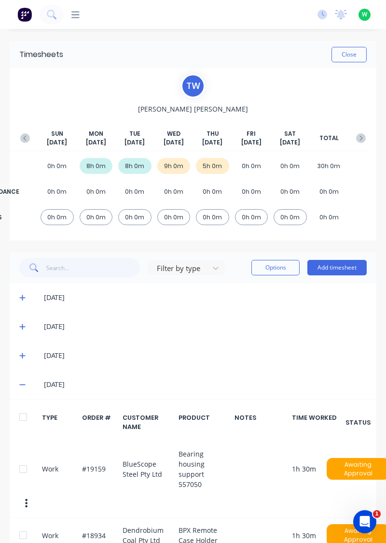
click at [343, 269] on button "Add timesheet" at bounding box center [337, 267] width 59 height 15
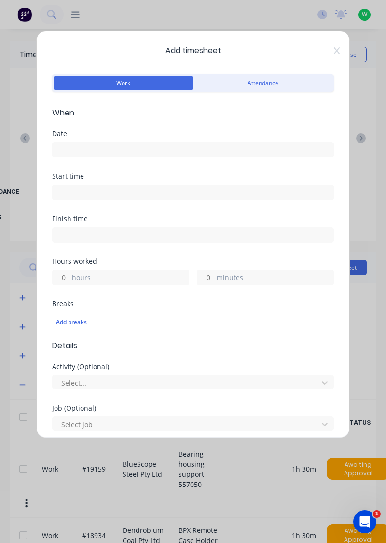
click at [141, 152] on input at bounding box center [193, 150] width 281 height 14
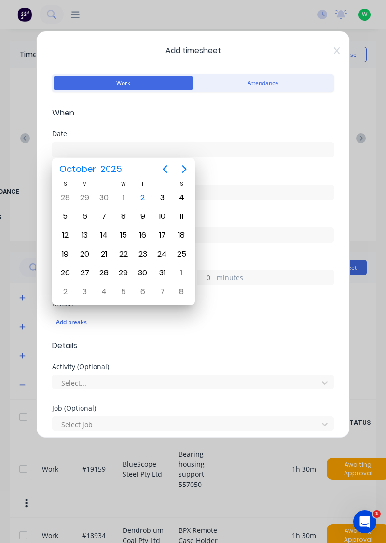
click at [142, 197] on div "2" at bounding box center [143, 197] width 14 height 14
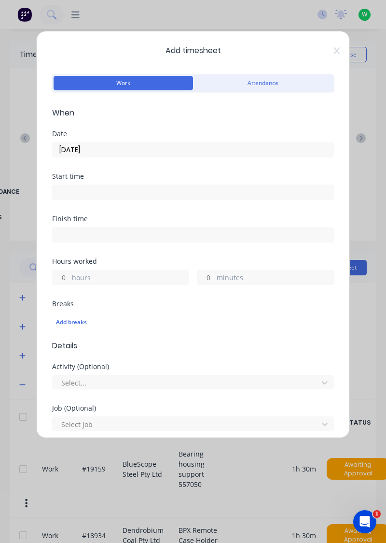
type input "[DATE]"
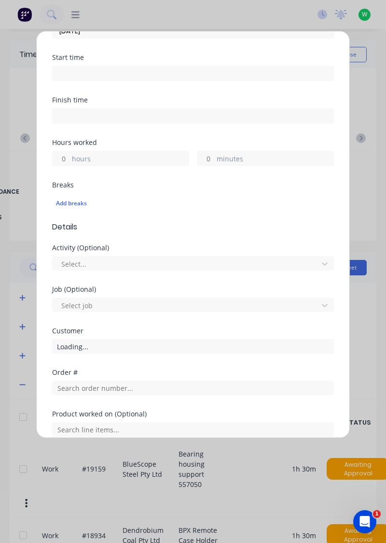
scroll to position [125, 0]
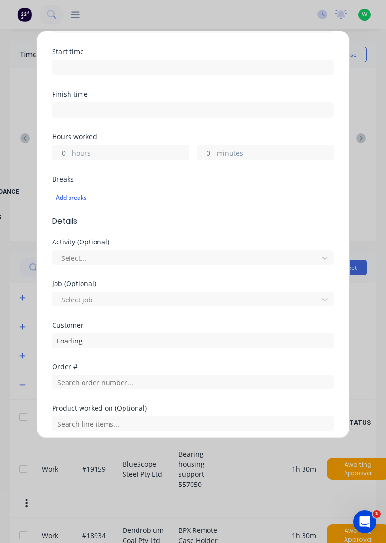
click at [128, 148] on label "hours" at bounding box center [130, 154] width 117 height 12
click at [70, 148] on input "hours" at bounding box center [61, 152] width 17 height 14
type input "4.5"
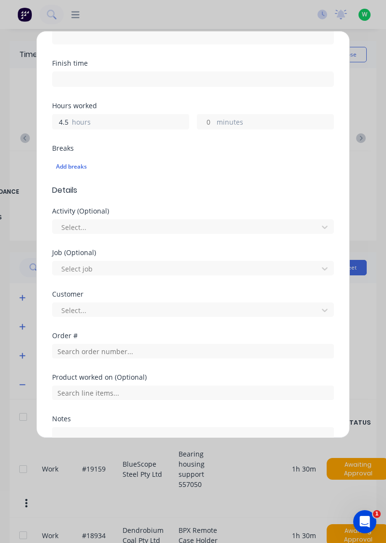
scroll to position [208, 0]
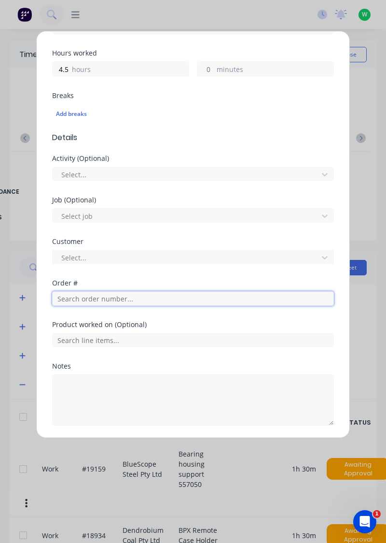
click at [128, 297] on input "text" at bounding box center [193, 298] width 282 height 14
type input "17943"
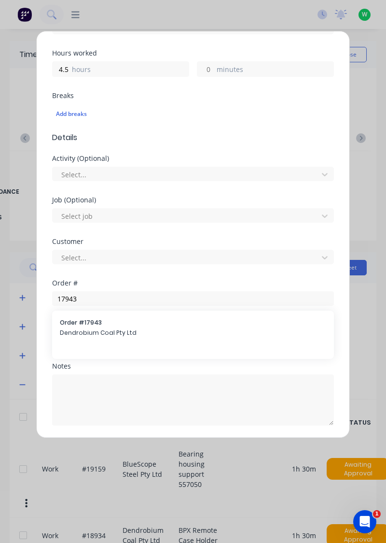
click at [109, 323] on span "Order # 17943" at bounding box center [193, 322] width 267 height 9
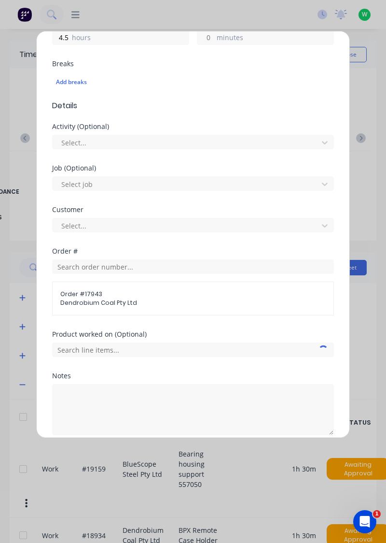
scroll to position [249, 0]
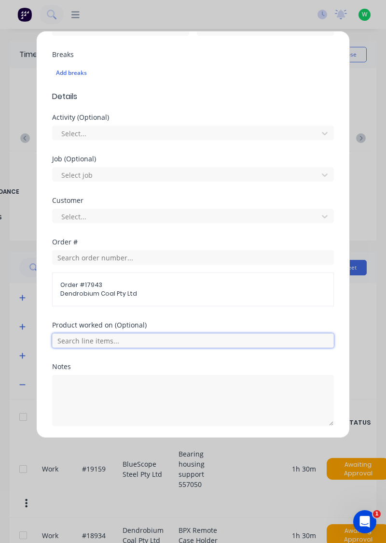
click at [232, 335] on input "text" at bounding box center [193, 340] width 282 height 14
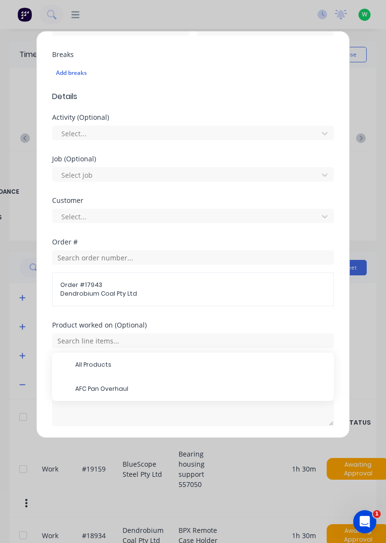
click at [115, 386] on span "AFC Pan Overhaul" at bounding box center [200, 389] width 251 height 9
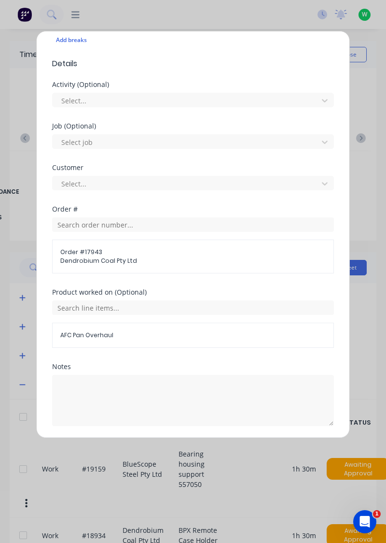
click at [183, 445] on button "Add manual time entry" at bounding box center [170, 449] width 82 height 15
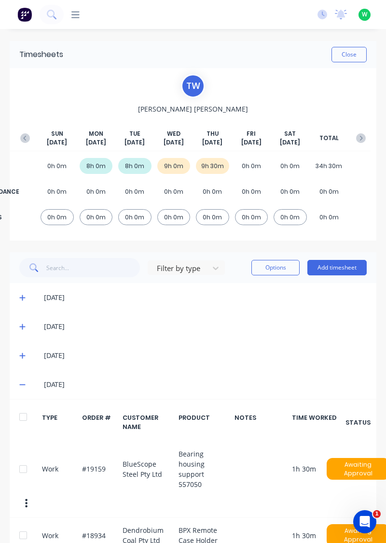
click at [334, 271] on button "Add timesheet" at bounding box center [337, 267] width 59 height 15
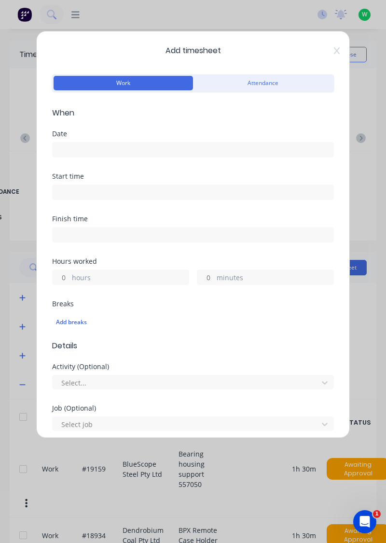
click at [118, 152] on input at bounding box center [193, 150] width 281 height 14
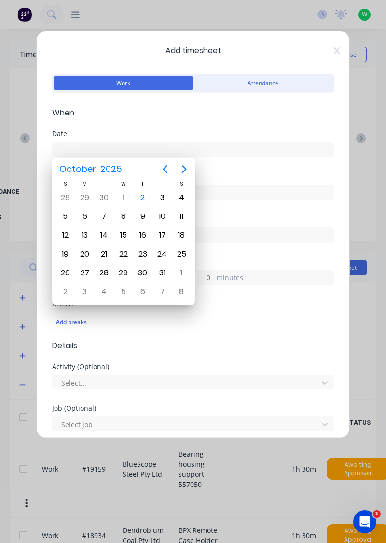
click at [142, 200] on div "2" at bounding box center [143, 197] width 14 height 14
type input "[DATE]"
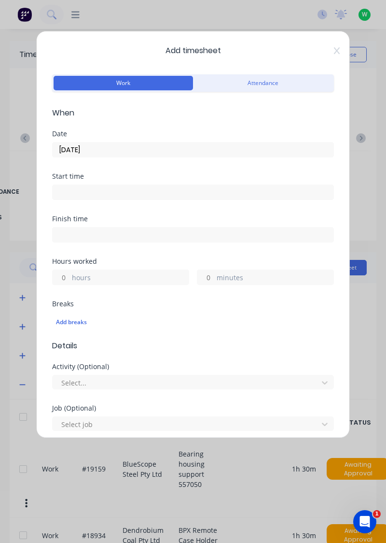
click at [99, 278] on label "hours" at bounding box center [130, 278] width 117 height 12
click at [70, 278] on input "hours" at bounding box center [61, 277] width 17 height 14
click at [245, 279] on label "minutes" at bounding box center [275, 278] width 117 height 12
click at [214, 279] on input "minutes" at bounding box center [206, 277] width 17 height 14
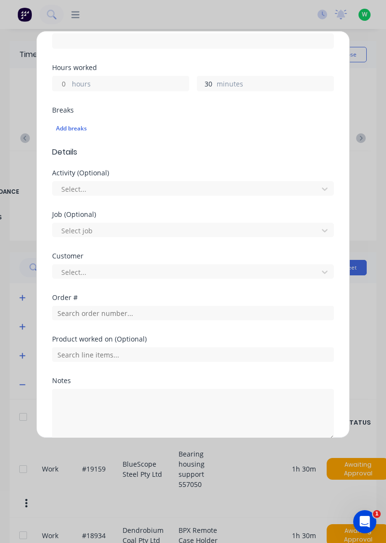
scroll to position [208, 0]
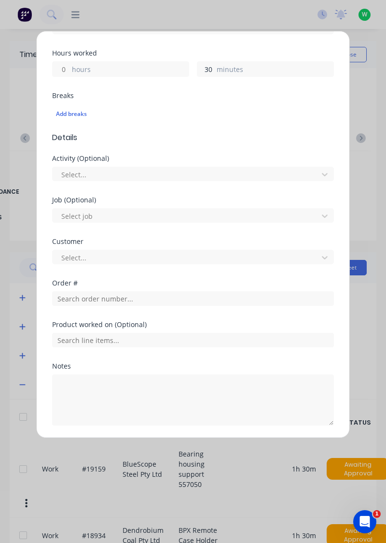
type input "30"
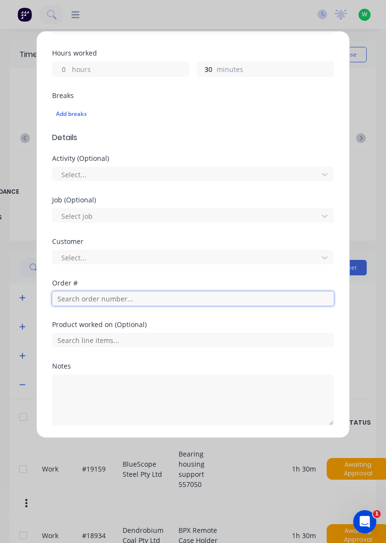
click at [115, 297] on input "text" at bounding box center [193, 298] width 282 height 14
type input "19079"
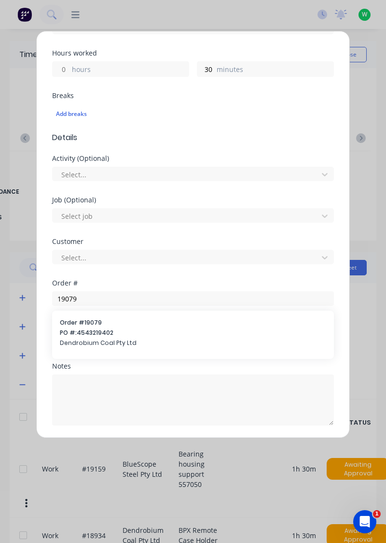
click at [111, 335] on span "PO #: 4543219402" at bounding box center [193, 333] width 267 height 9
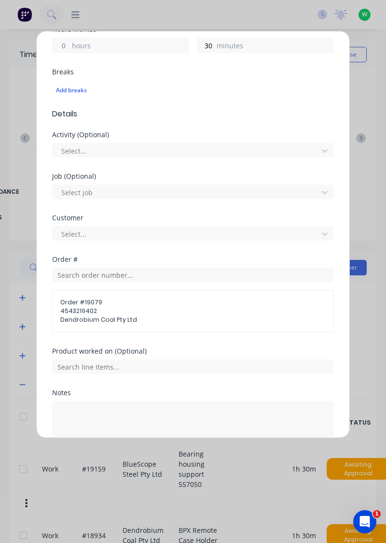
scroll to position [258, 0]
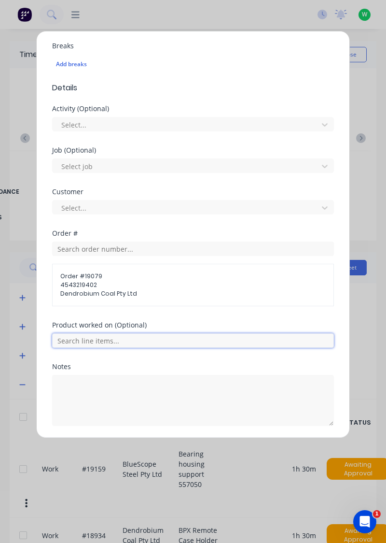
click at [178, 342] on input "text" at bounding box center [193, 340] width 282 height 14
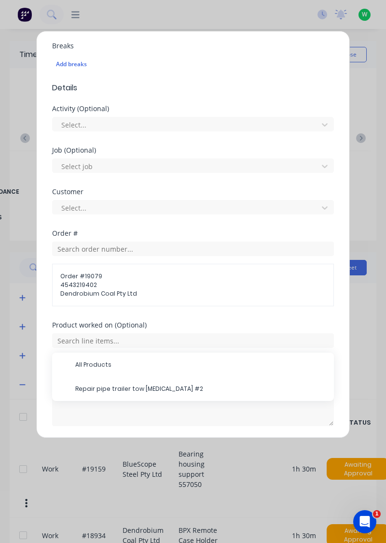
click at [153, 386] on span "Repair pipe trailer tow [MEDICAL_DATA] #2" at bounding box center [200, 389] width 251 height 9
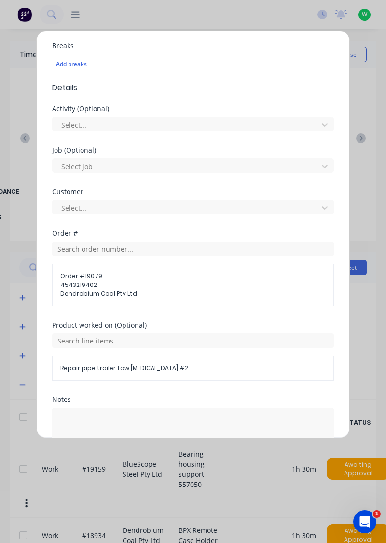
scroll to position [291, 0]
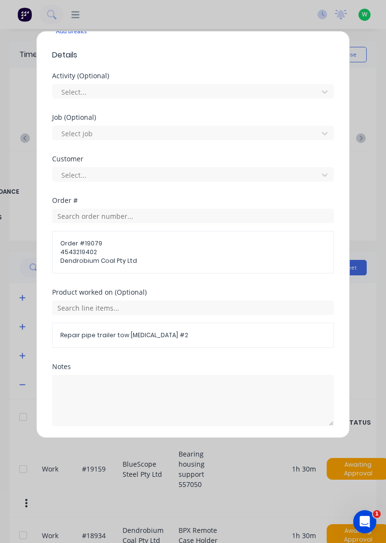
click at [183, 446] on button "Add manual time entry" at bounding box center [170, 449] width 82 height 15
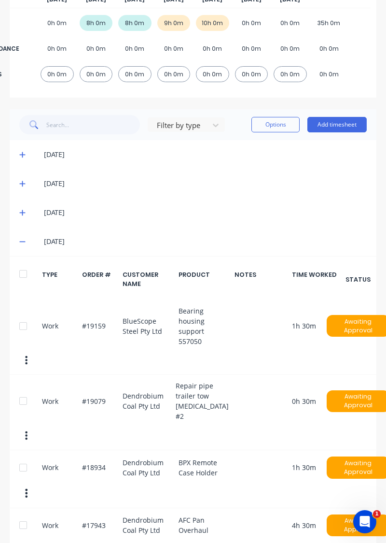
scroll to position [216, 0]
